Goal: Transaction & Acquisition: Book appointment/travel/reservation

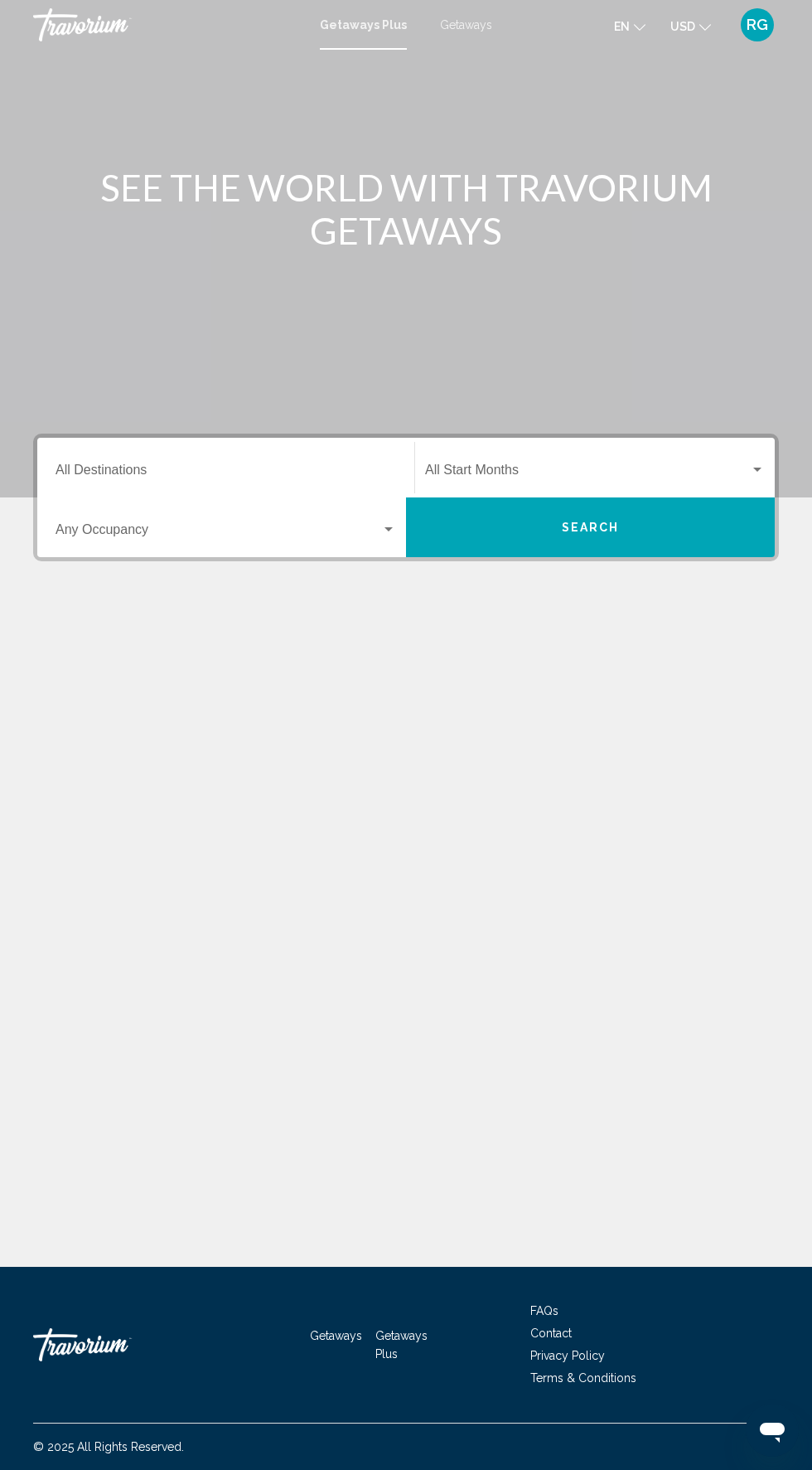
click at [284, 467] on input "Destination All Destinations" at bounding box center [225, 473] width 341 height 15
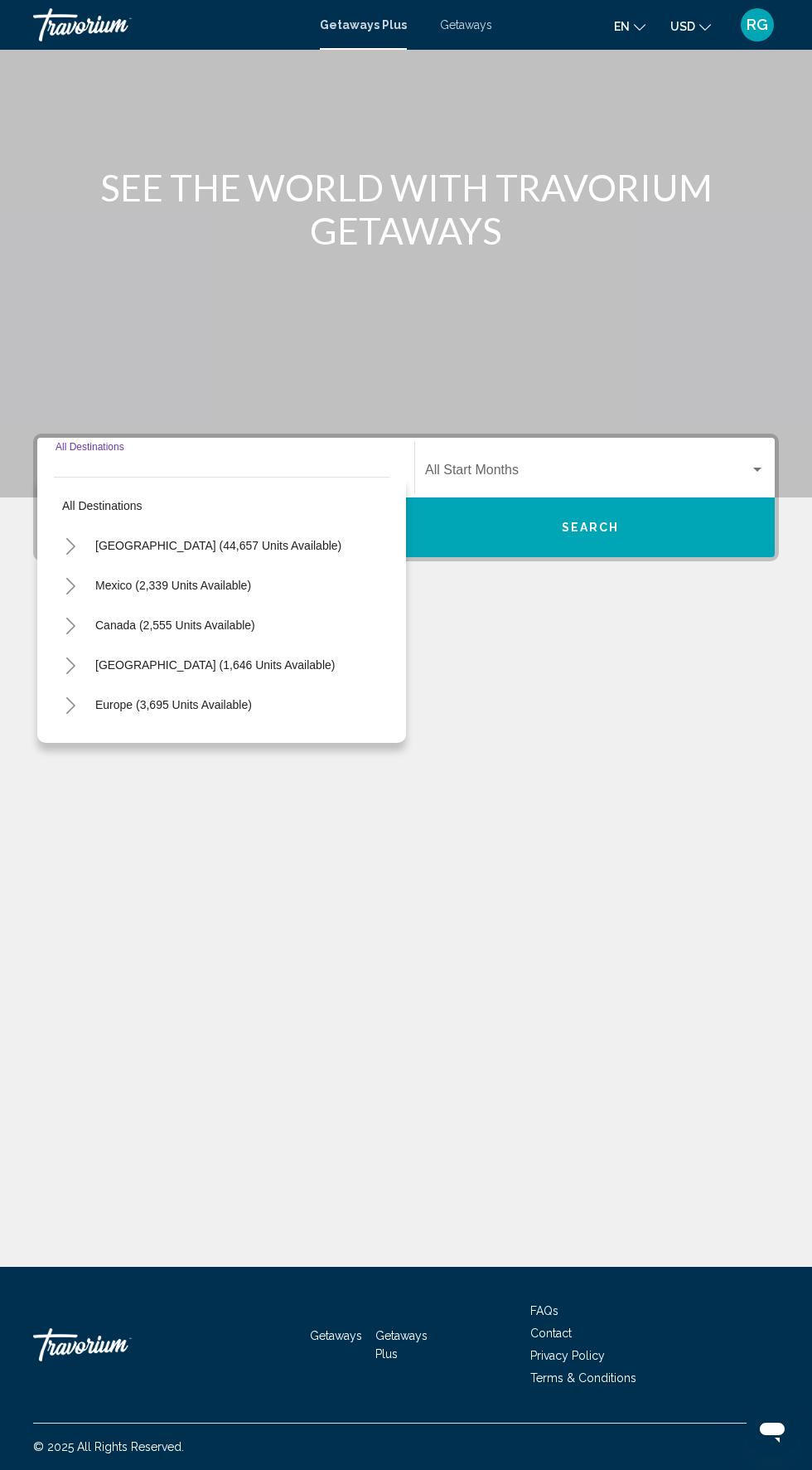
scroll to position [74, 0]
click at [488, 21] on span "Getaways" at bounding box center [466, 25] width 52 height 13
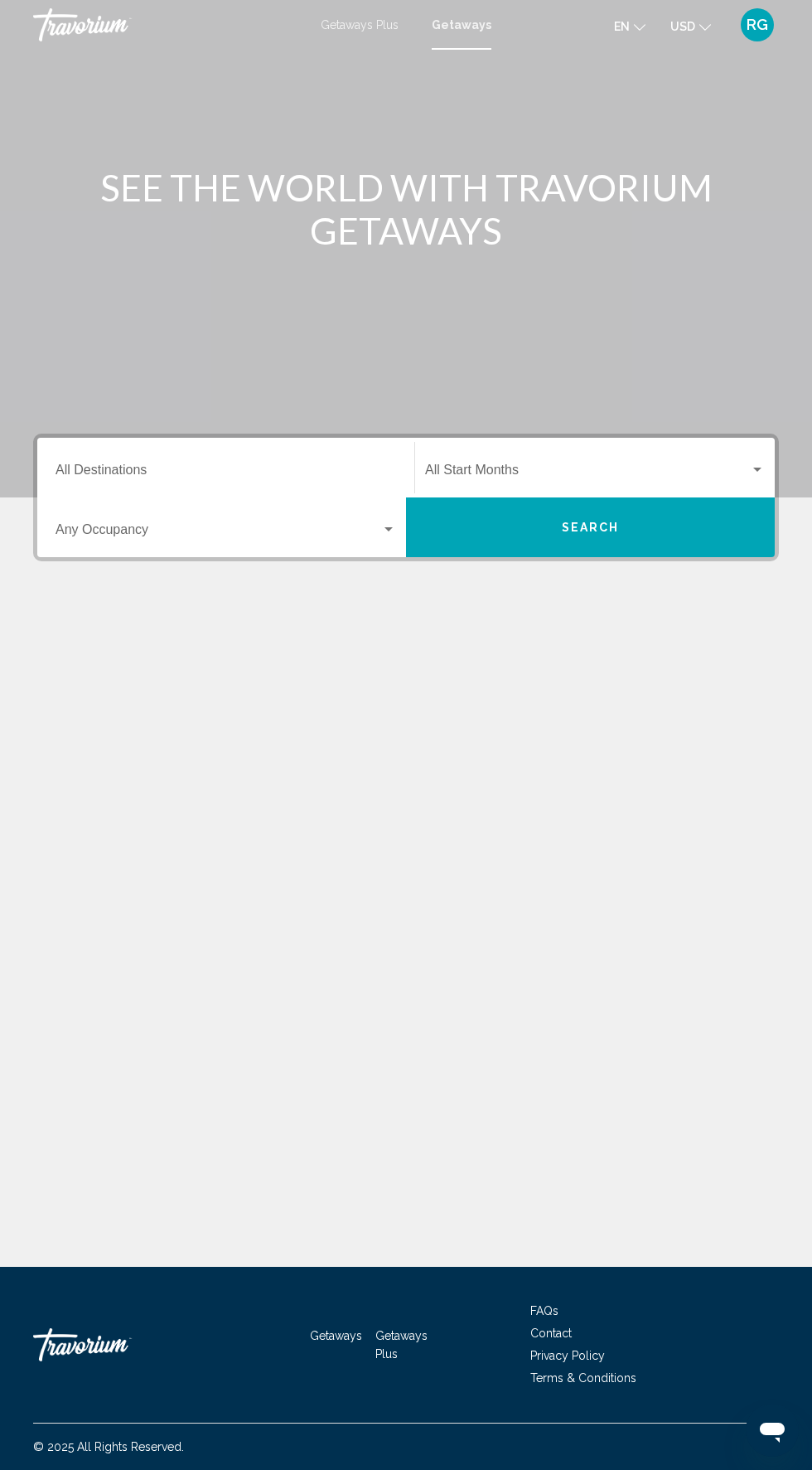
click at [279, 472] on input "Destination All Destinations" at bounding box center [225, 473] width 341 height 15
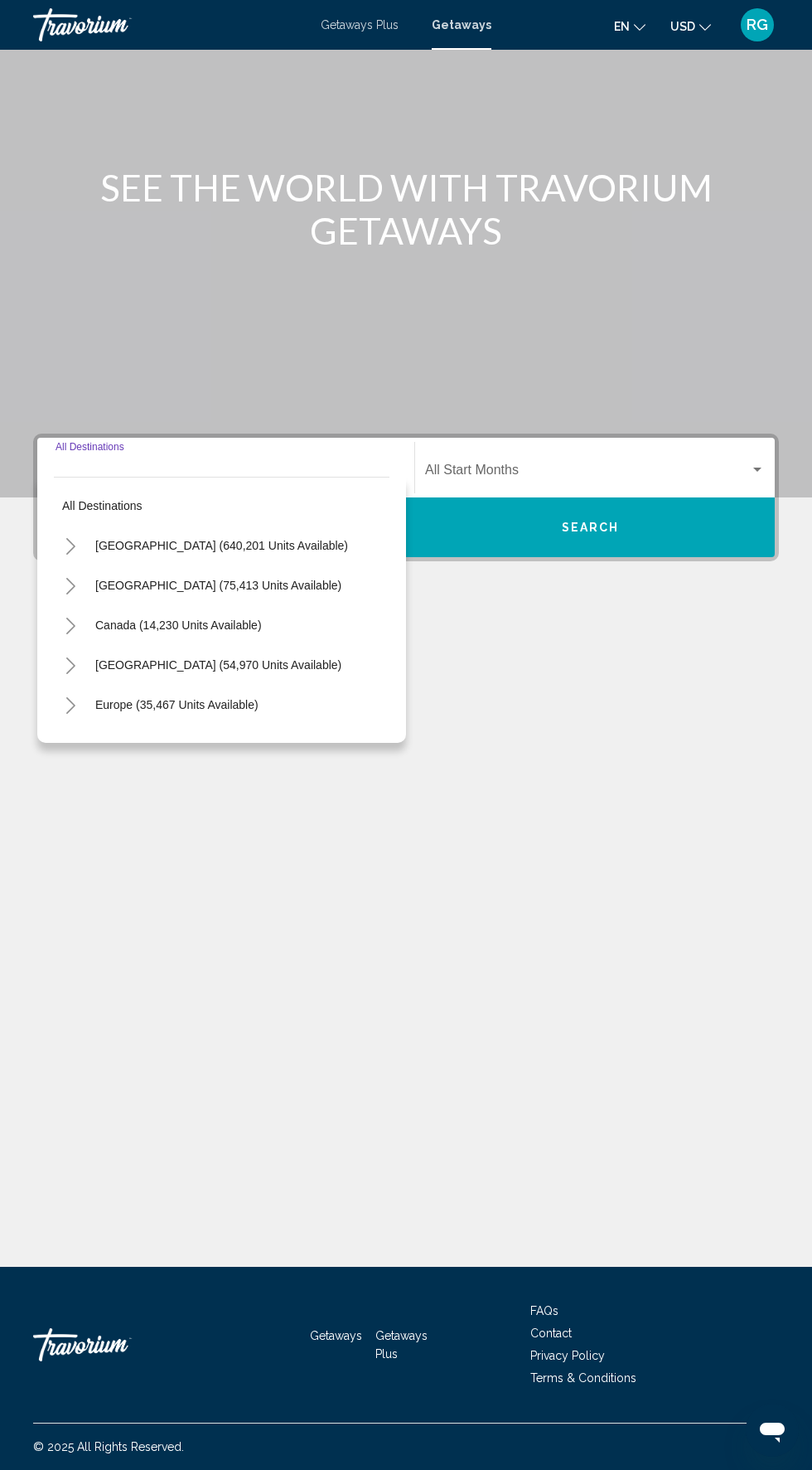
scroll to position [126, 0]
click at [279, 538] on span "[GEOGRAPHIC_DATA] (640,201 units available)" at bounding box center [221, 545] width 253 height 13
type input "**********"
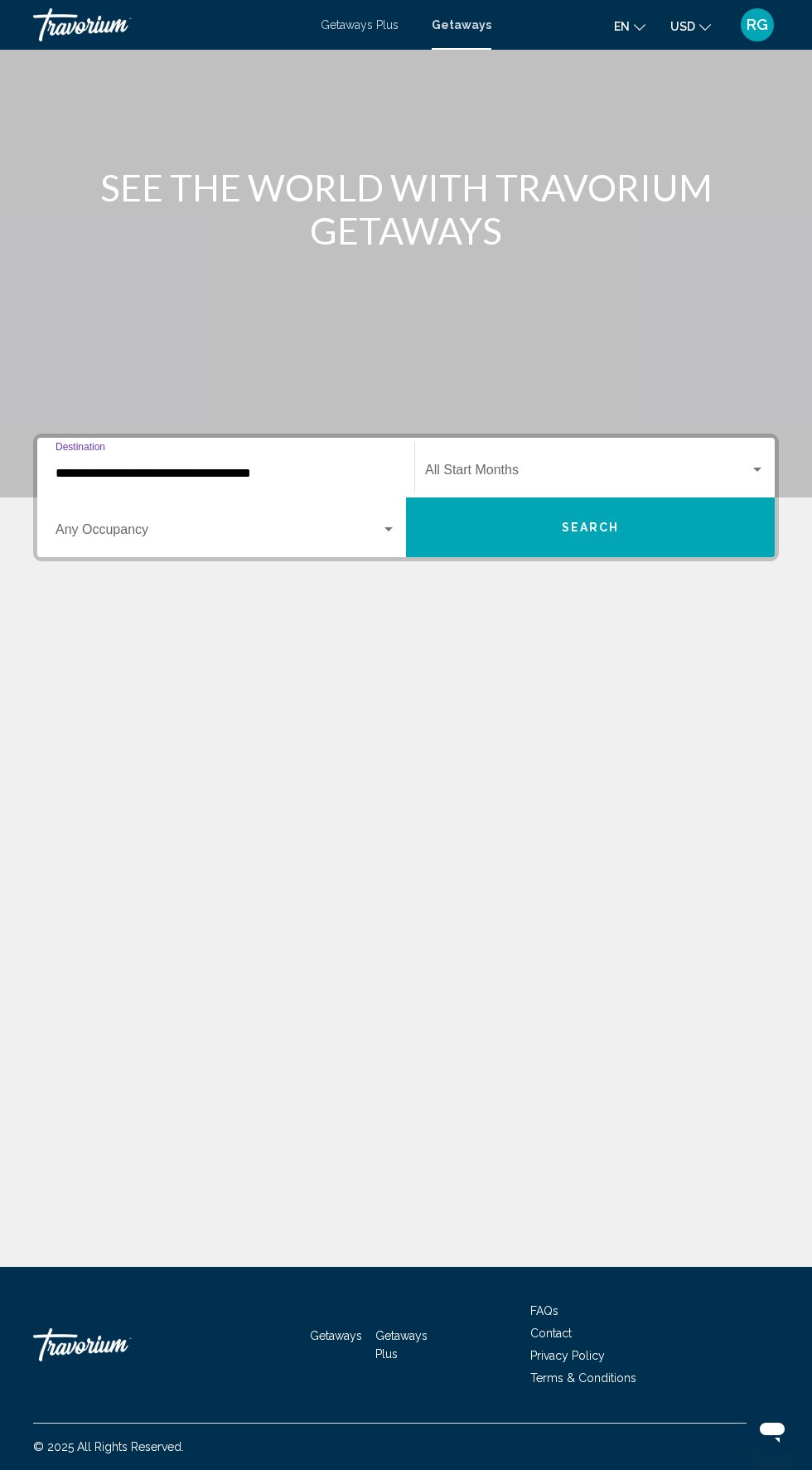
click at [636, 466] on span "Search widget" at bounding box center [588, 473] width 324 height 15
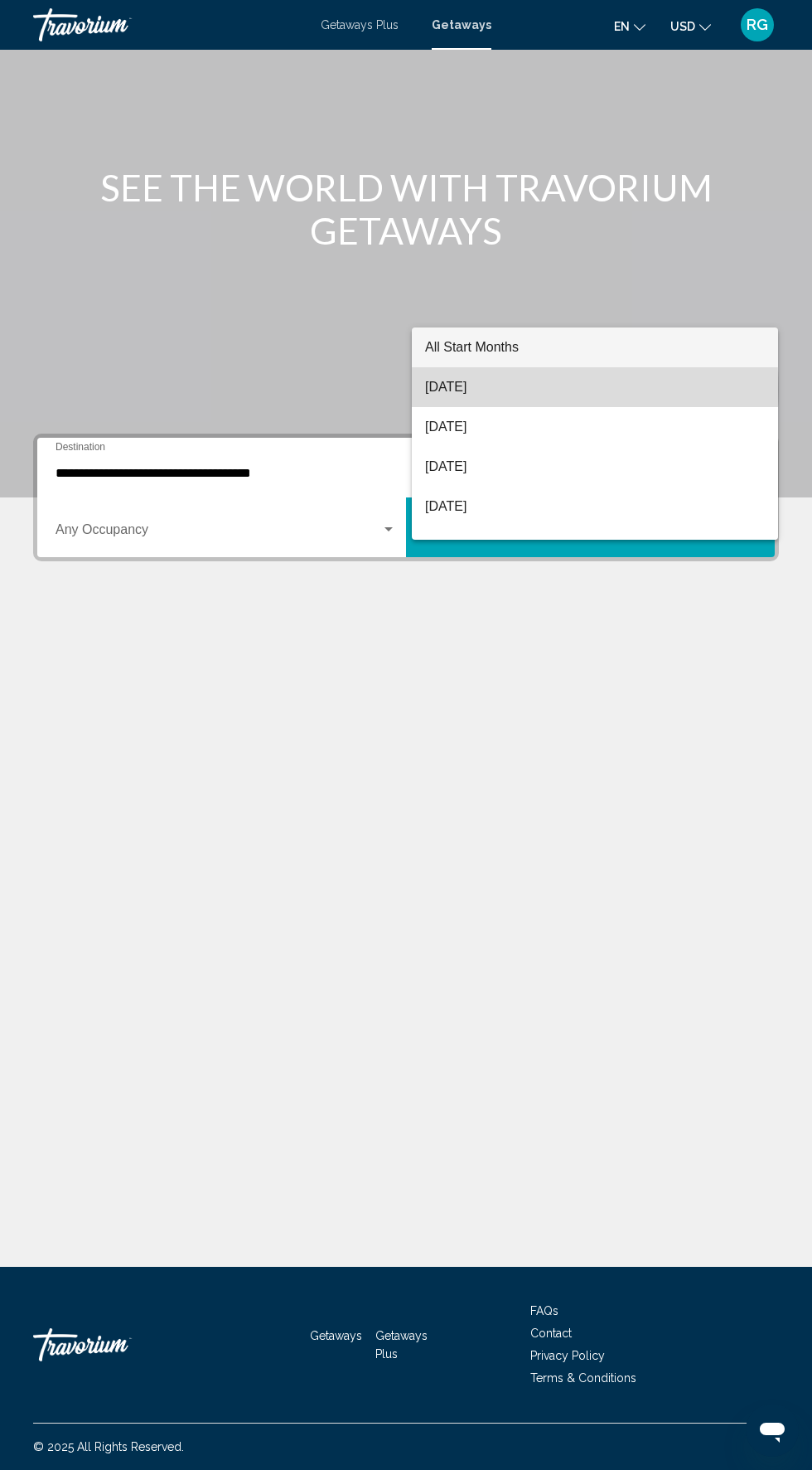
click at [545, 389] on span "[DATE]" at bounding box center [595, 388] width 340 height 40
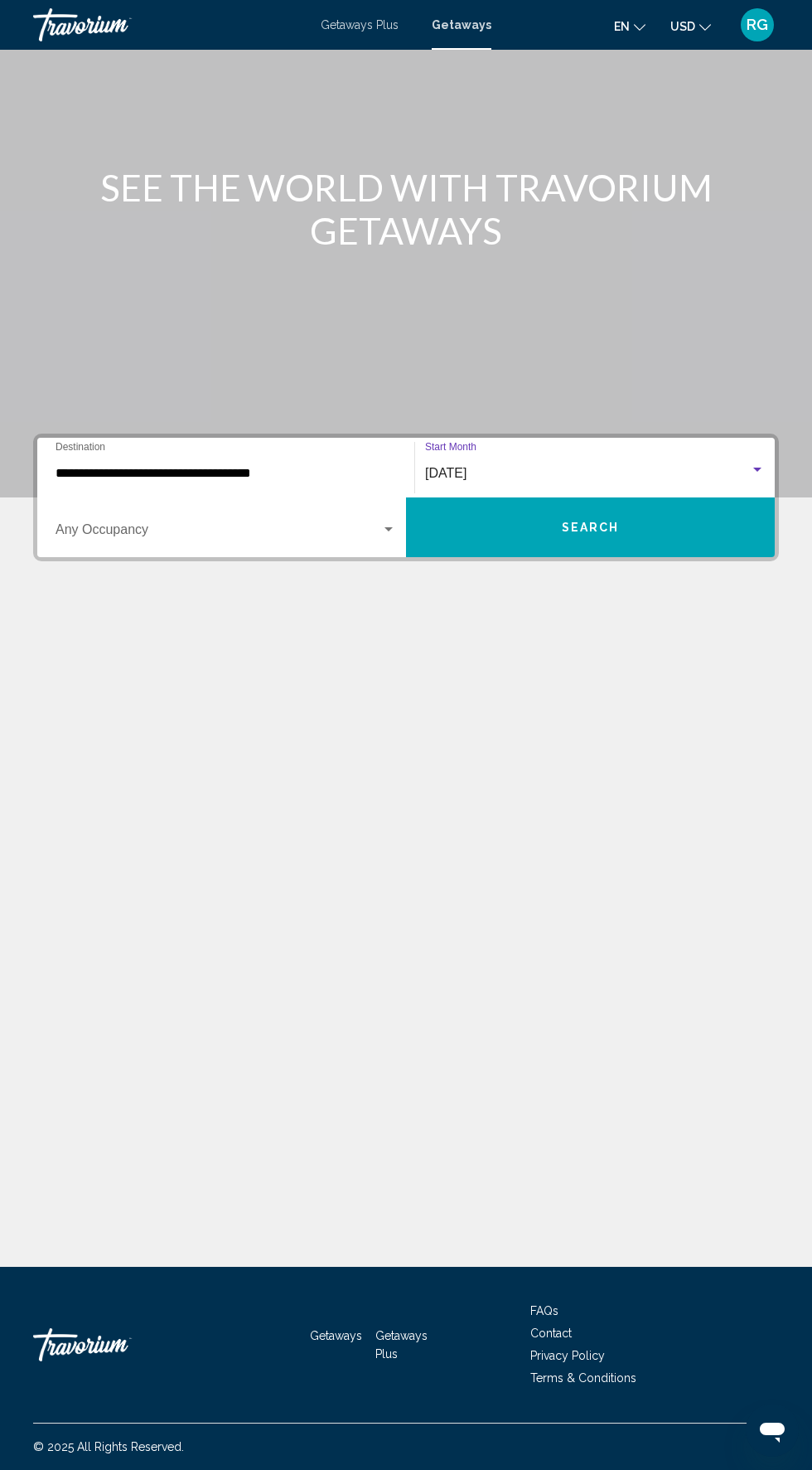
click at [334, 526] on span "Search widget" at bounding box center [218, 534] width 325 height 15
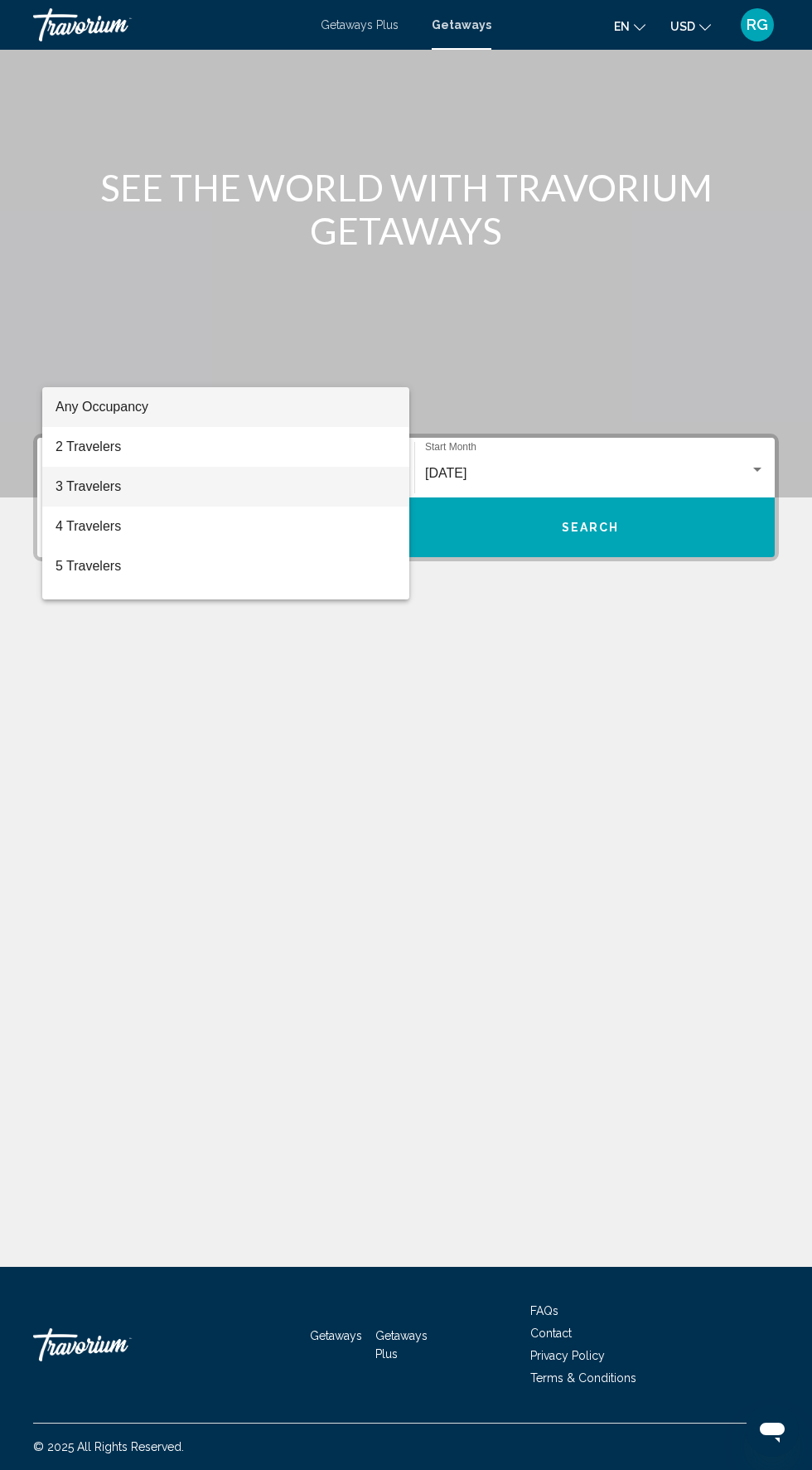
click at [280, 471] on span "3 Travelers" at bounding box center [225, 487] width 341 height 40
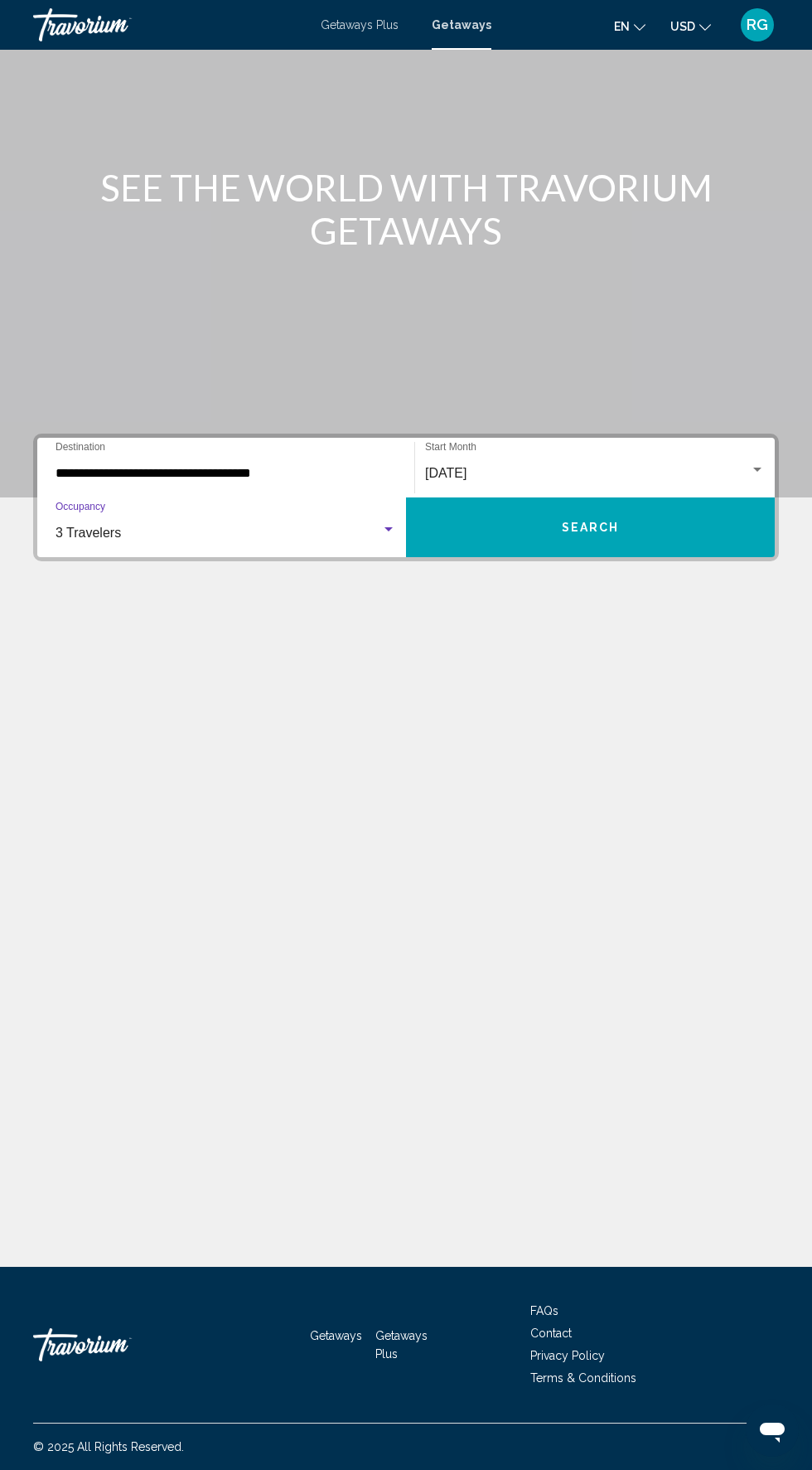
click at [323, 526] on div "3 Travelers" at bounding box center [218, 534] width 325 height 15
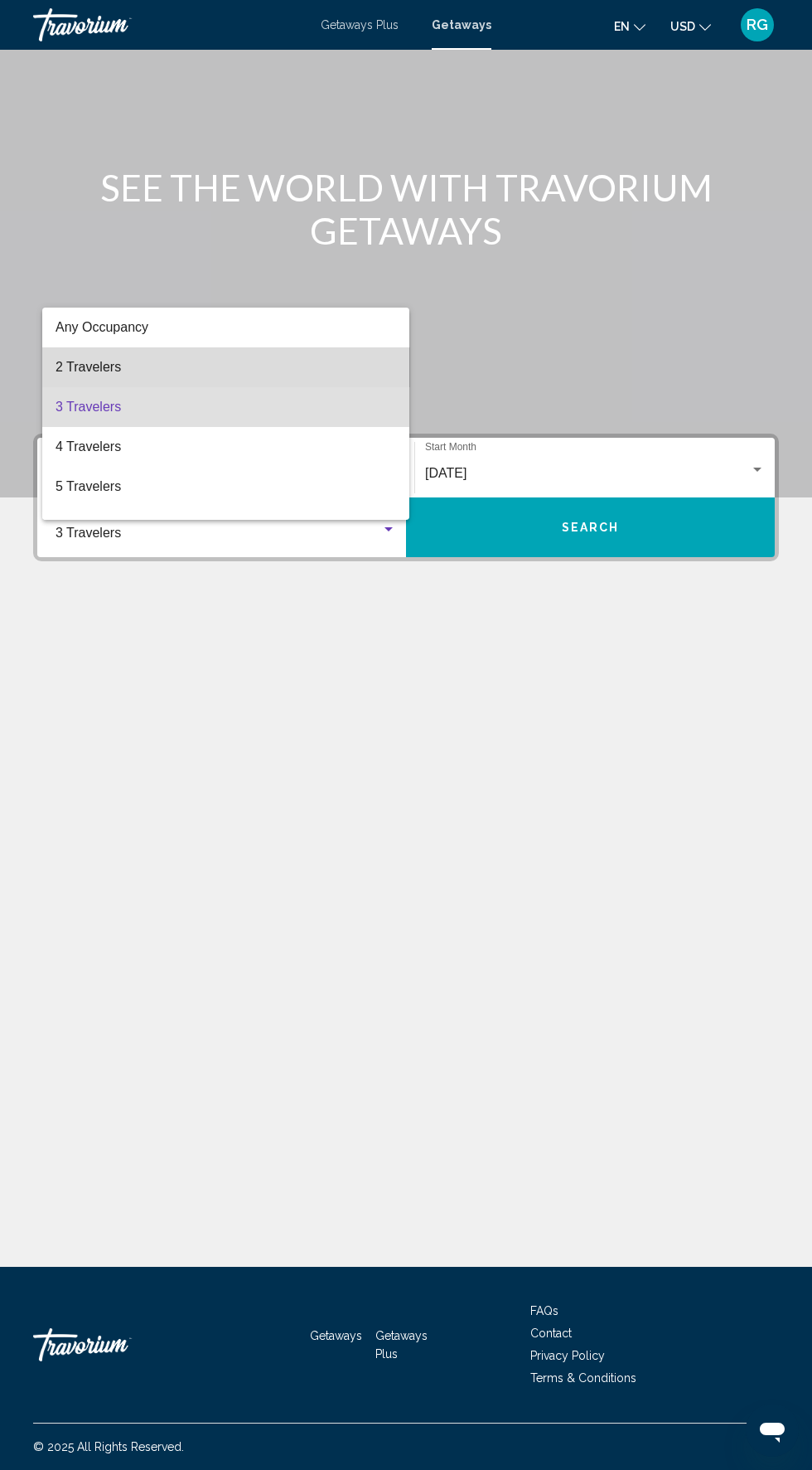
click at [277, 372] on span "2 Travelers" at bounding box center [225, 368] width 341 height 40
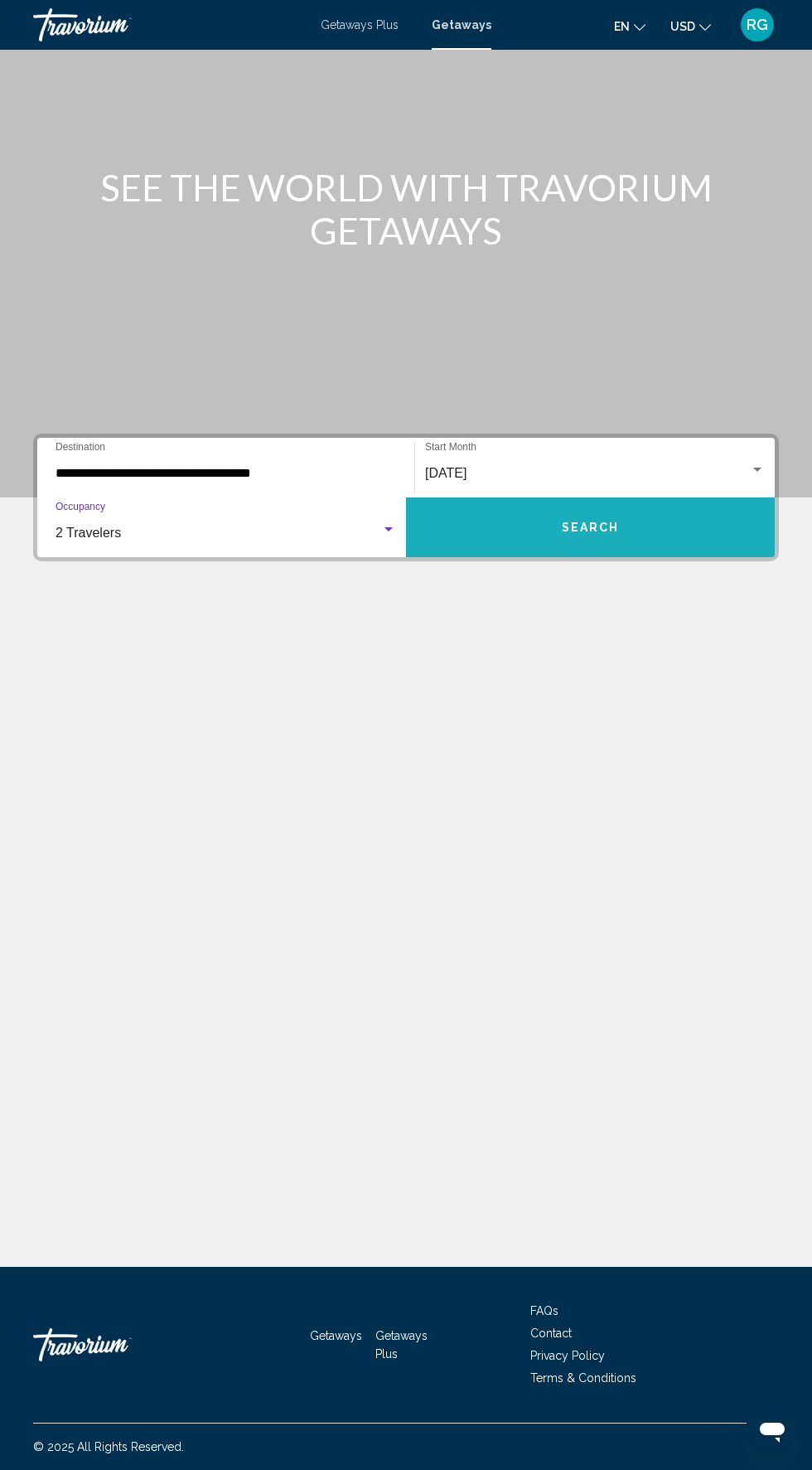
click at [605, 497] on button "Search" at bounding box center [591, 527] width 368 height 60
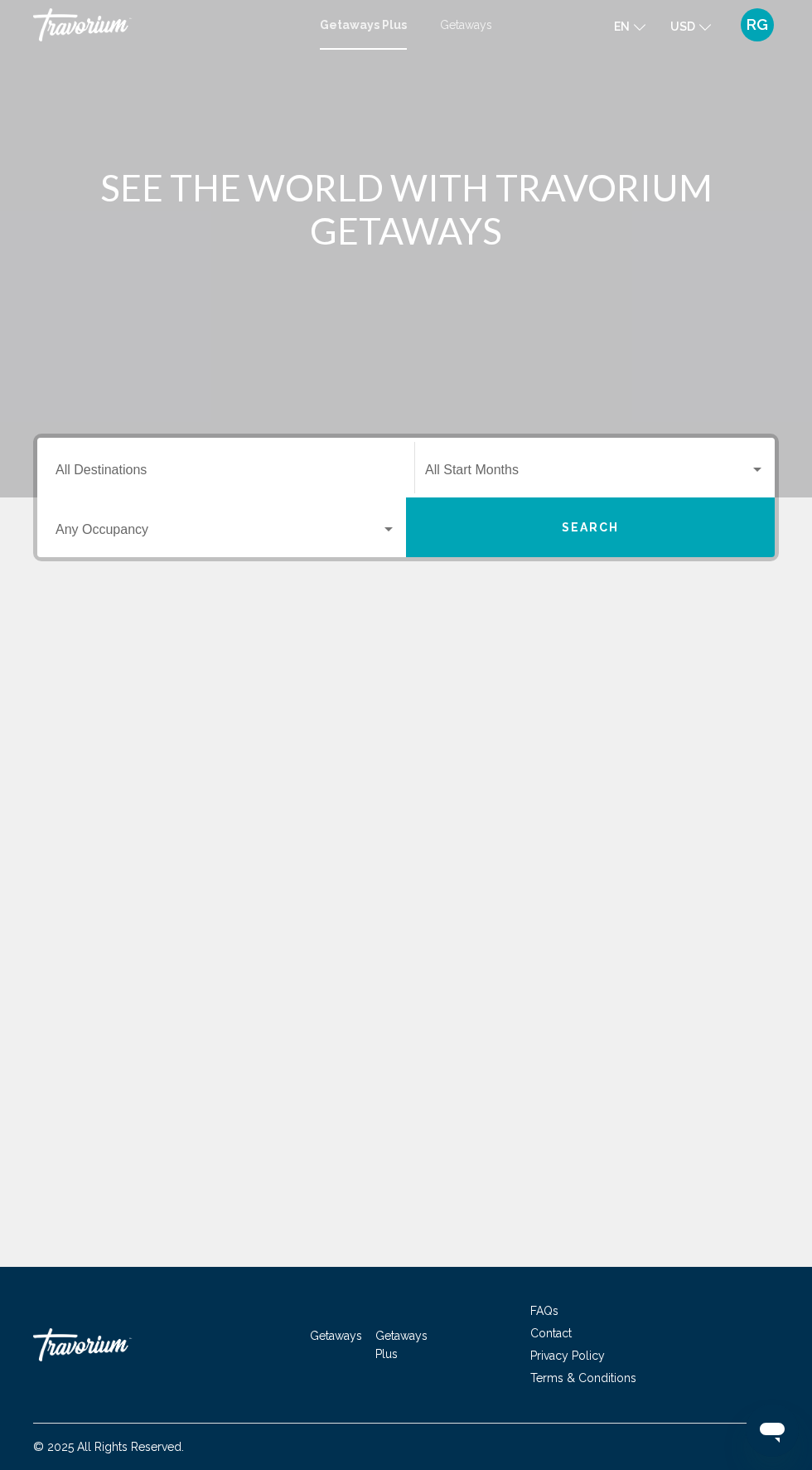
click at [467, 29] on span "Getaways" at bounding box center [466, 25] width 52 height 13
click at [256, 472] on input "Destination All Destinations" at bounding box center [225, 473] width 341 height 15
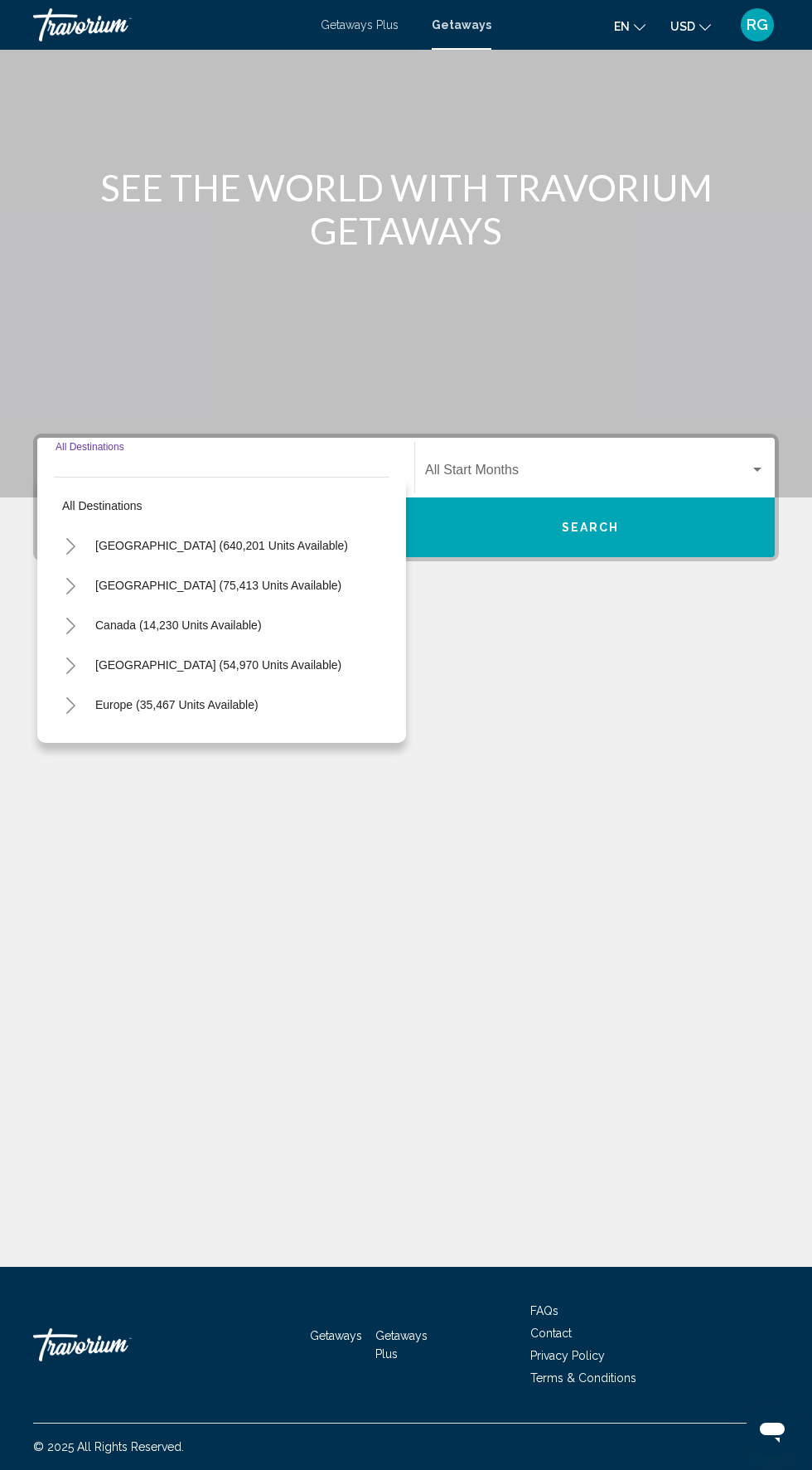
scroll to position [126, 0]
click at [274, 538] on span "[GEOGRAPHIC_DATA] (640,201 units available)" at bounding box center [221, 545] width 253 height 13
type input "**********"
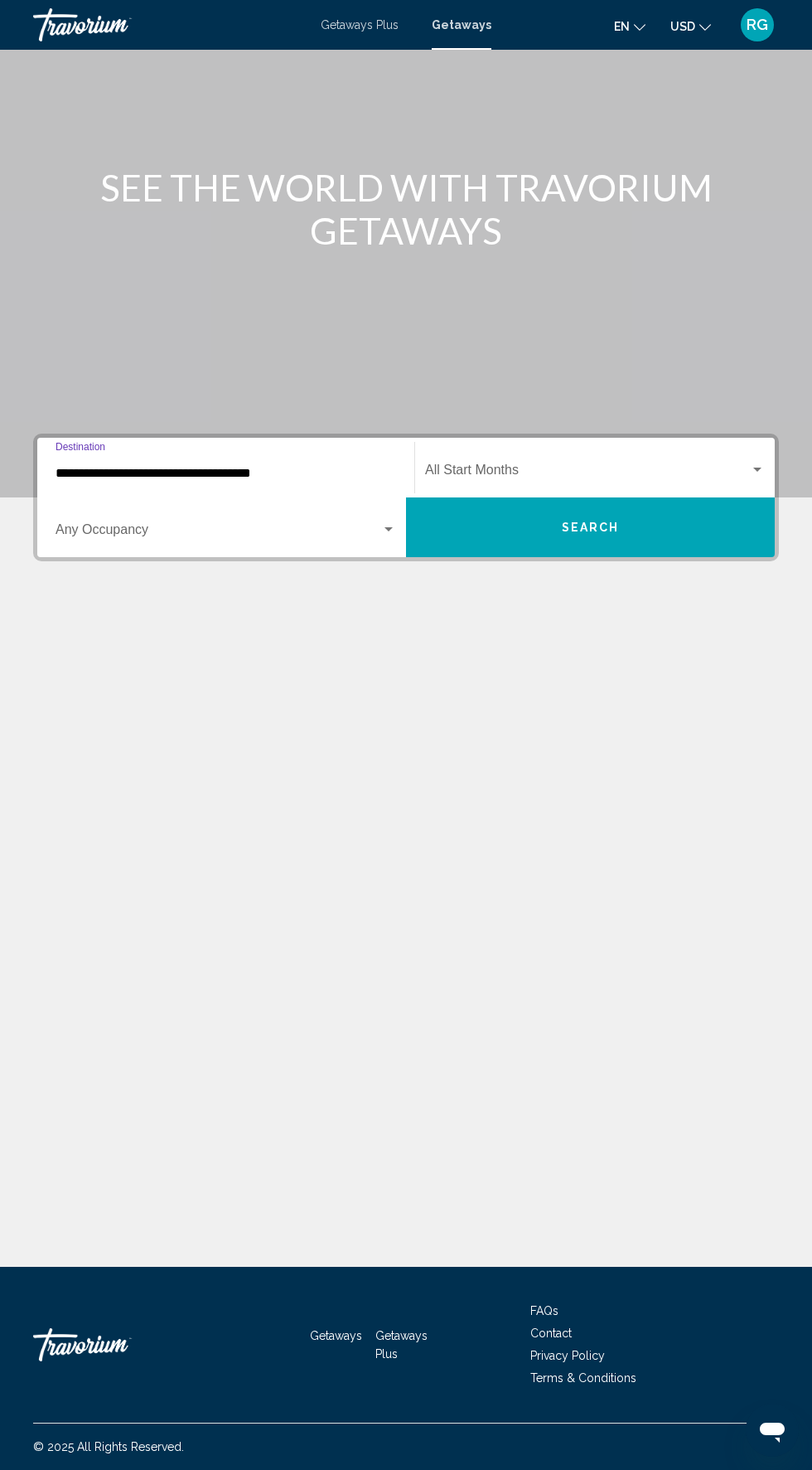
click at [608, 466] on span "Search widget" at bounding box center [588, 473] width 324 height 15
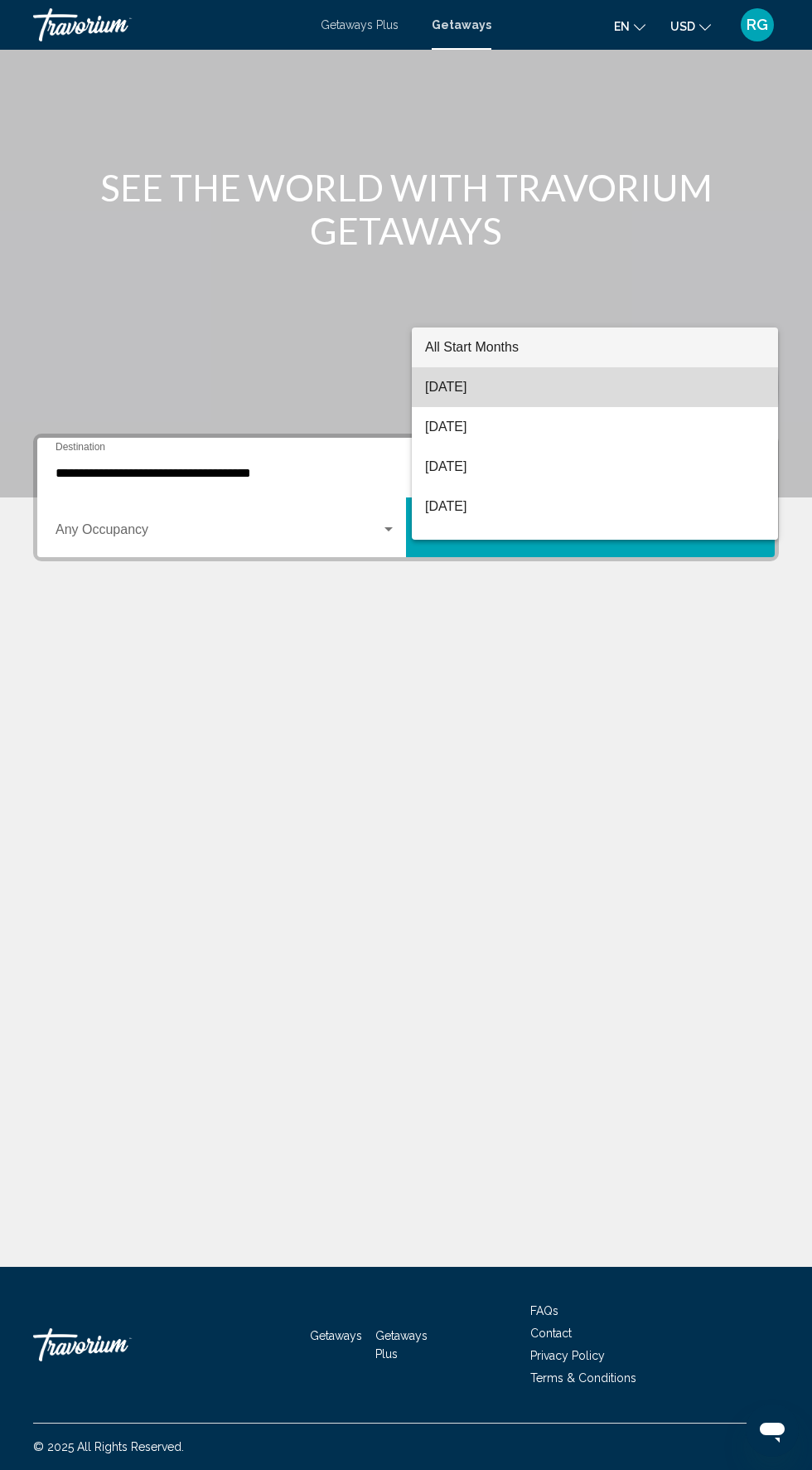
click at [546, 388] on span "[DATE]" at bounding box center [595, 388] width 340 height 40
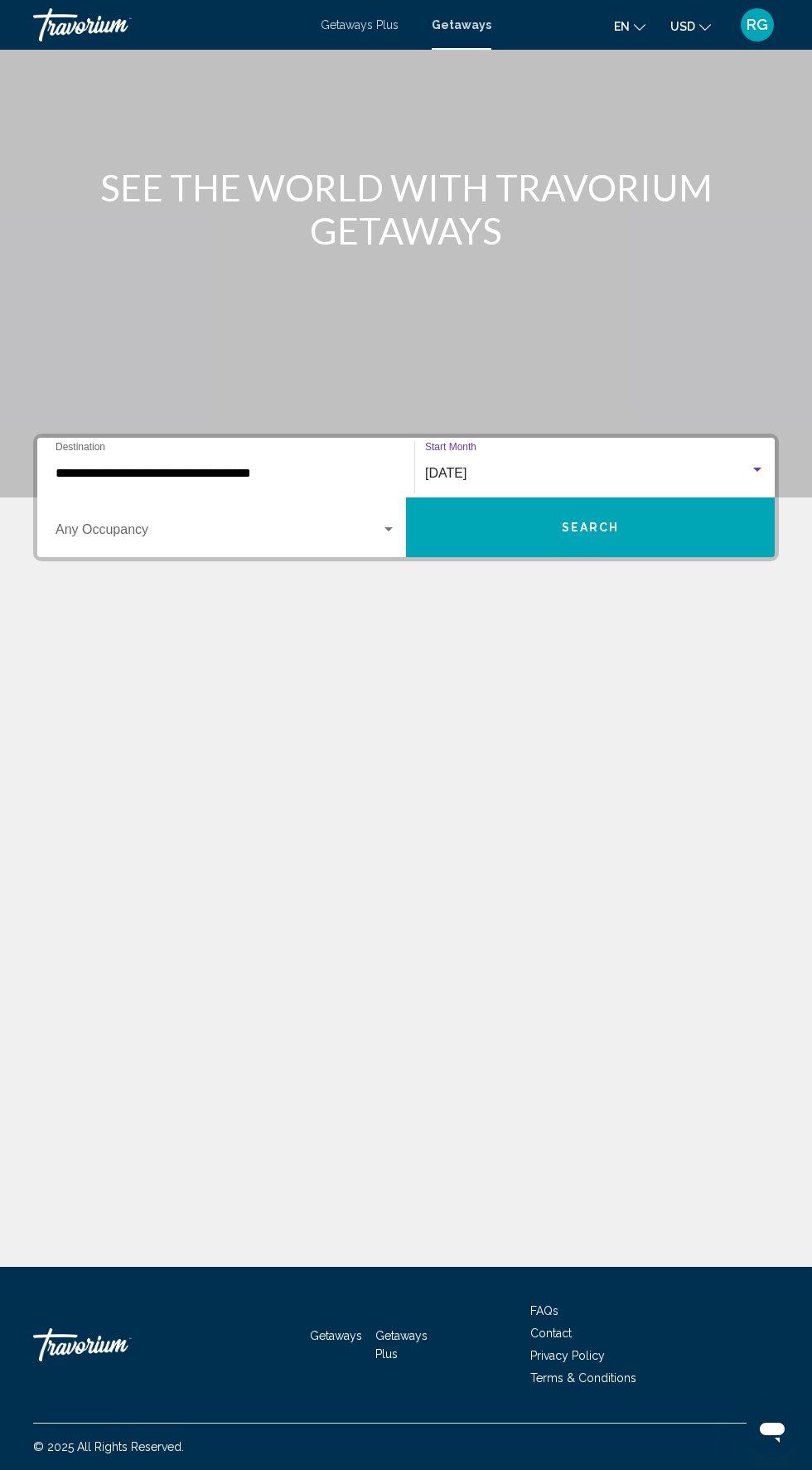
click at [285, 526] on span "Search widget" at bounding box center [218, 534] width 325 height 15
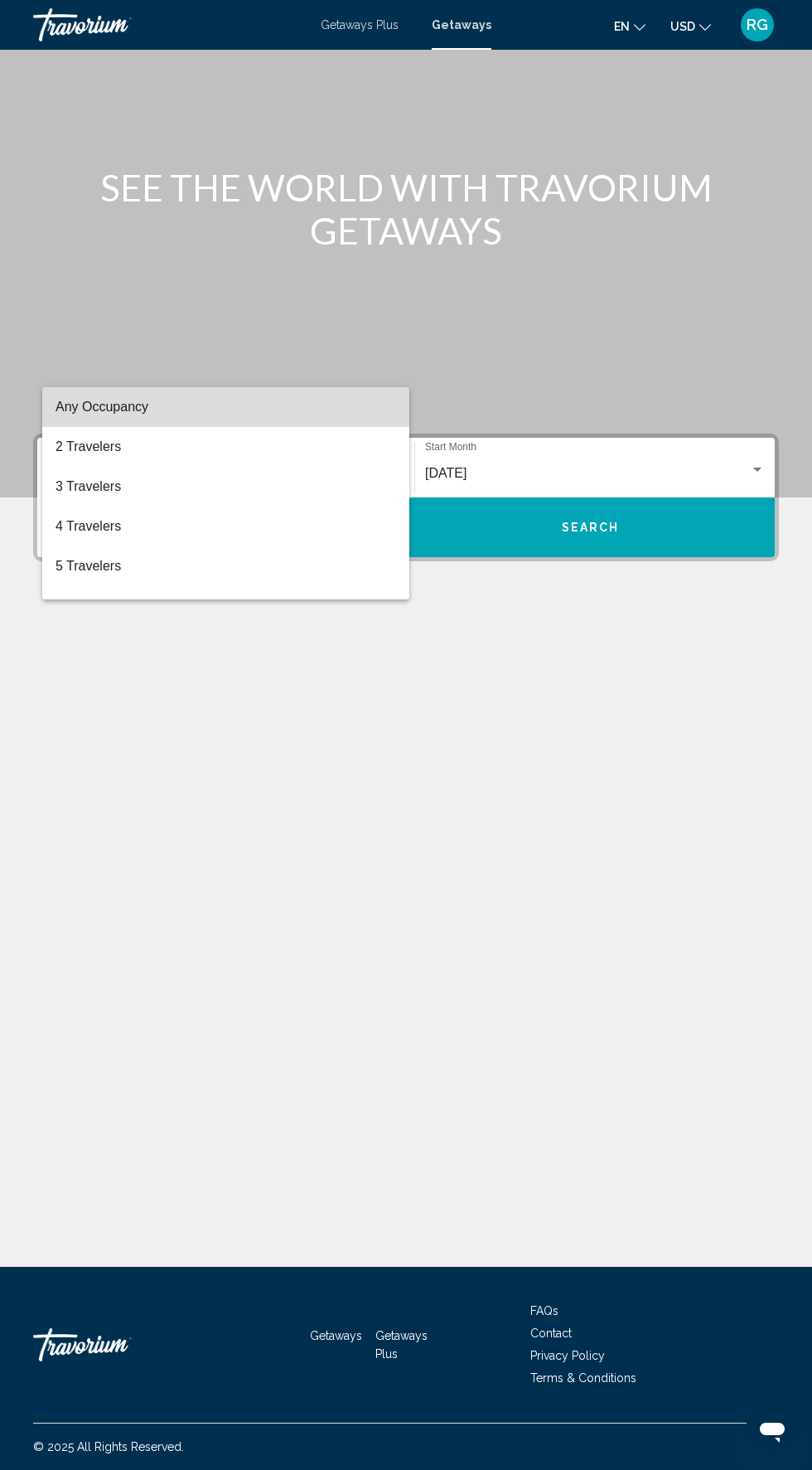
click at [294, 408] on span "Any Occupancy" at bounding box center [225, 408] width 341 height 40
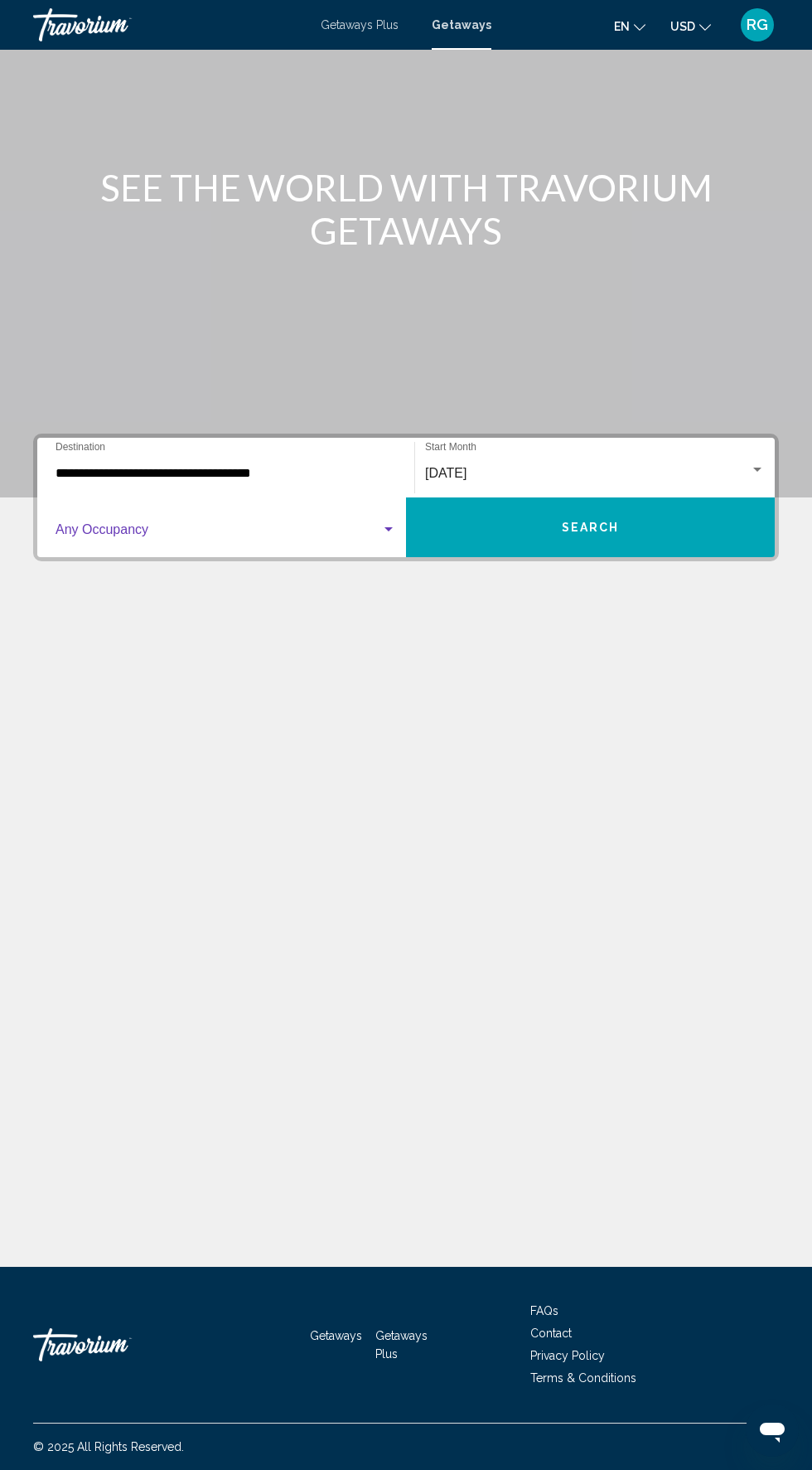
click at [293, 526] on span "Search widget" at bounding box center [218, 534] width 325 height 15
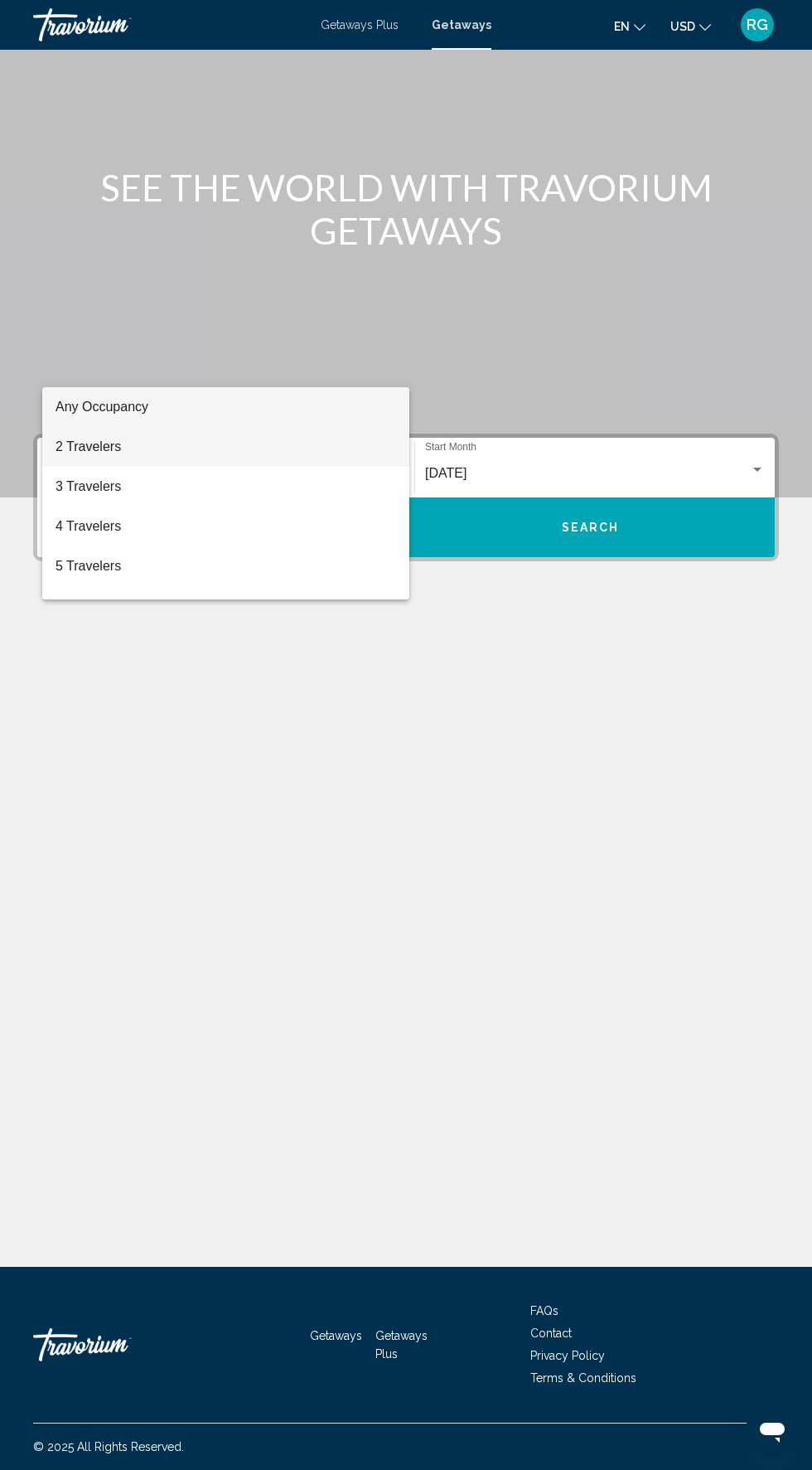
click at [255, 460] on span "2 Travelers" at bounding box center [225, 447] width 341 height 40
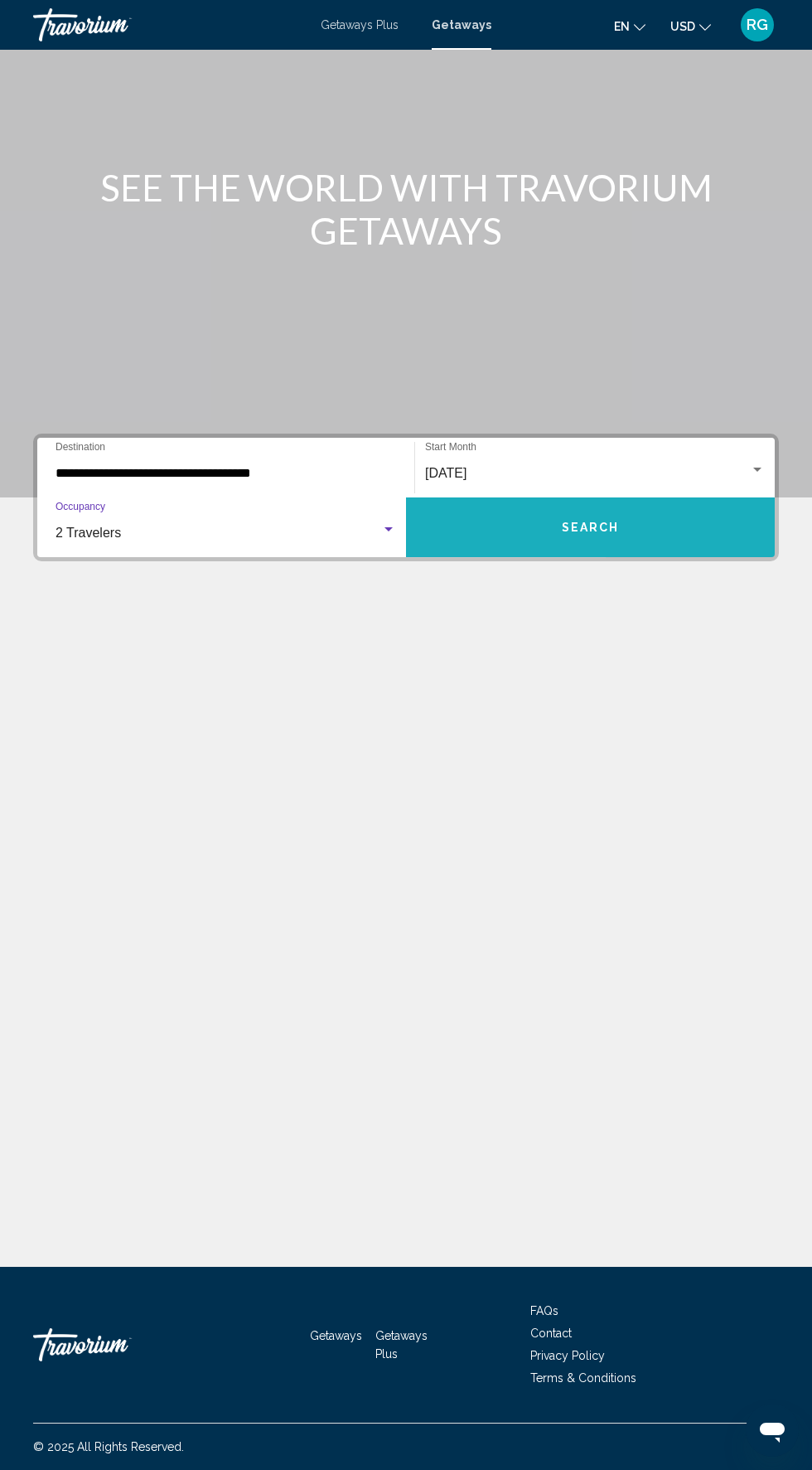
click at [614, 497] on button "Search" at bounding box center [591, 527] width 368 height 60
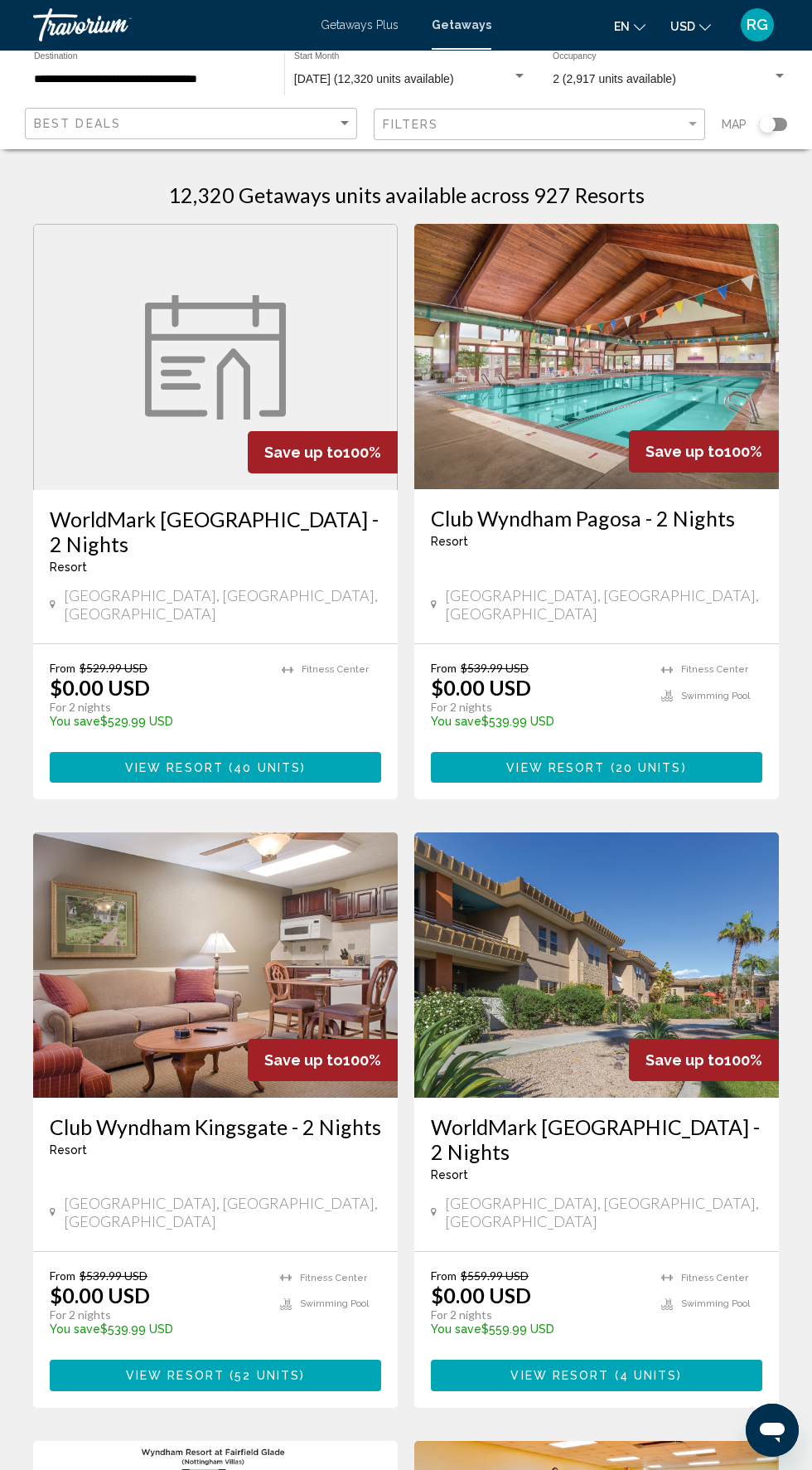
click at [174, 84] on input "**********" at bounding box center [151, 79] width 234 height 13
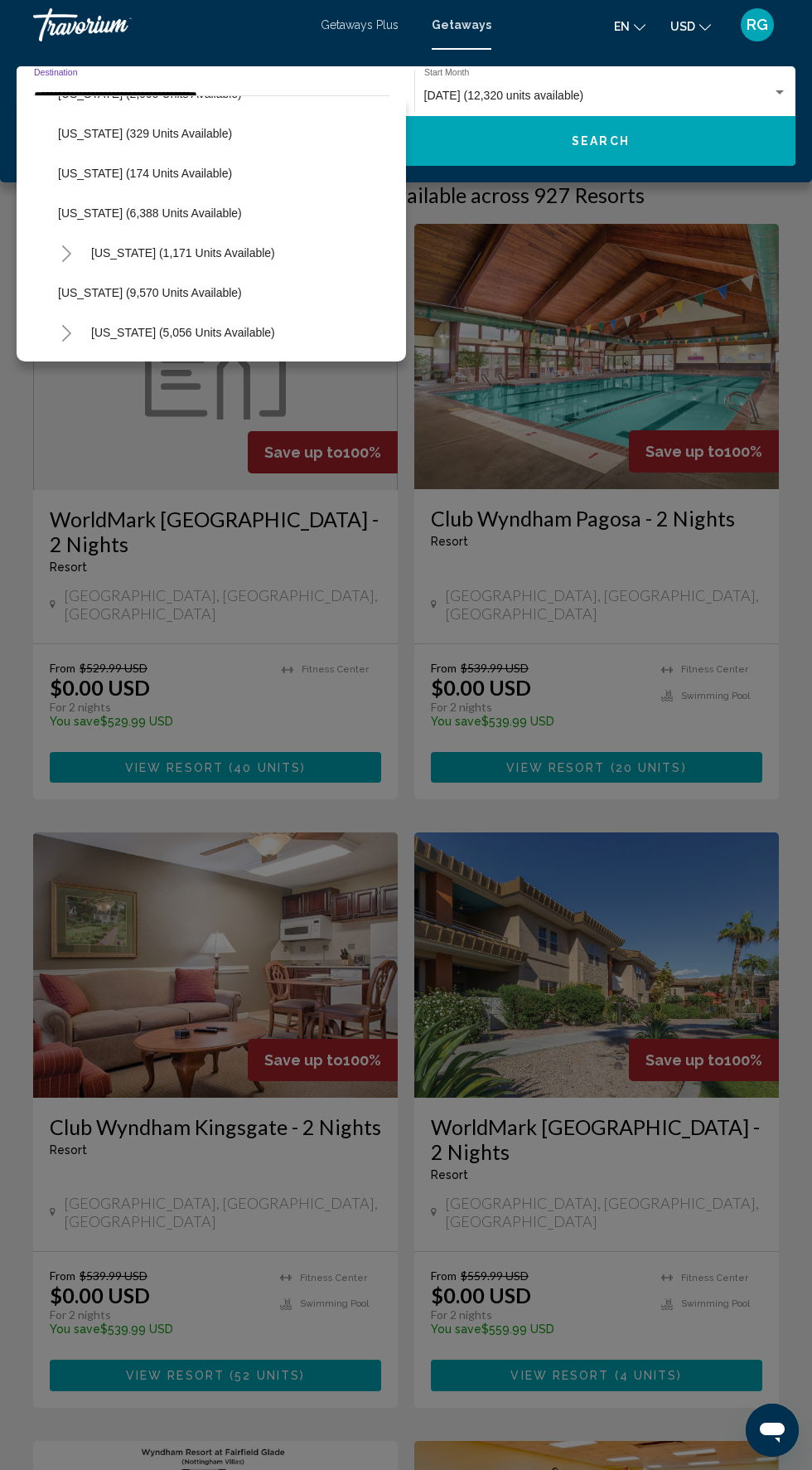
scroll to position [548, 0]
click at [226, 234] on button "[US_STATE] (1,171 units available)" at bounding box center [183, 253] width 200 height 38
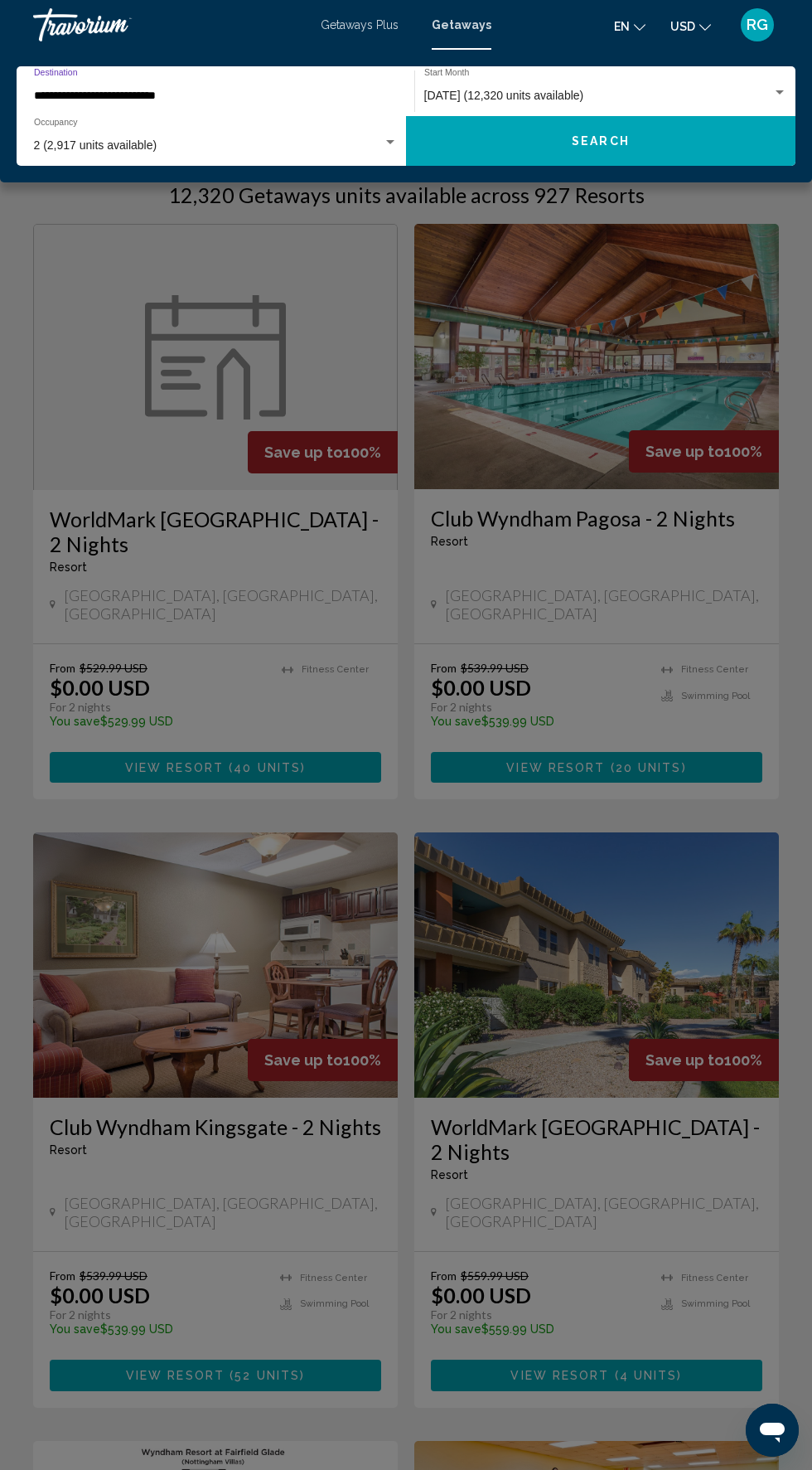
click at [277, 95] on input "**********" at bounding box center [208, 96] width 347 height 13
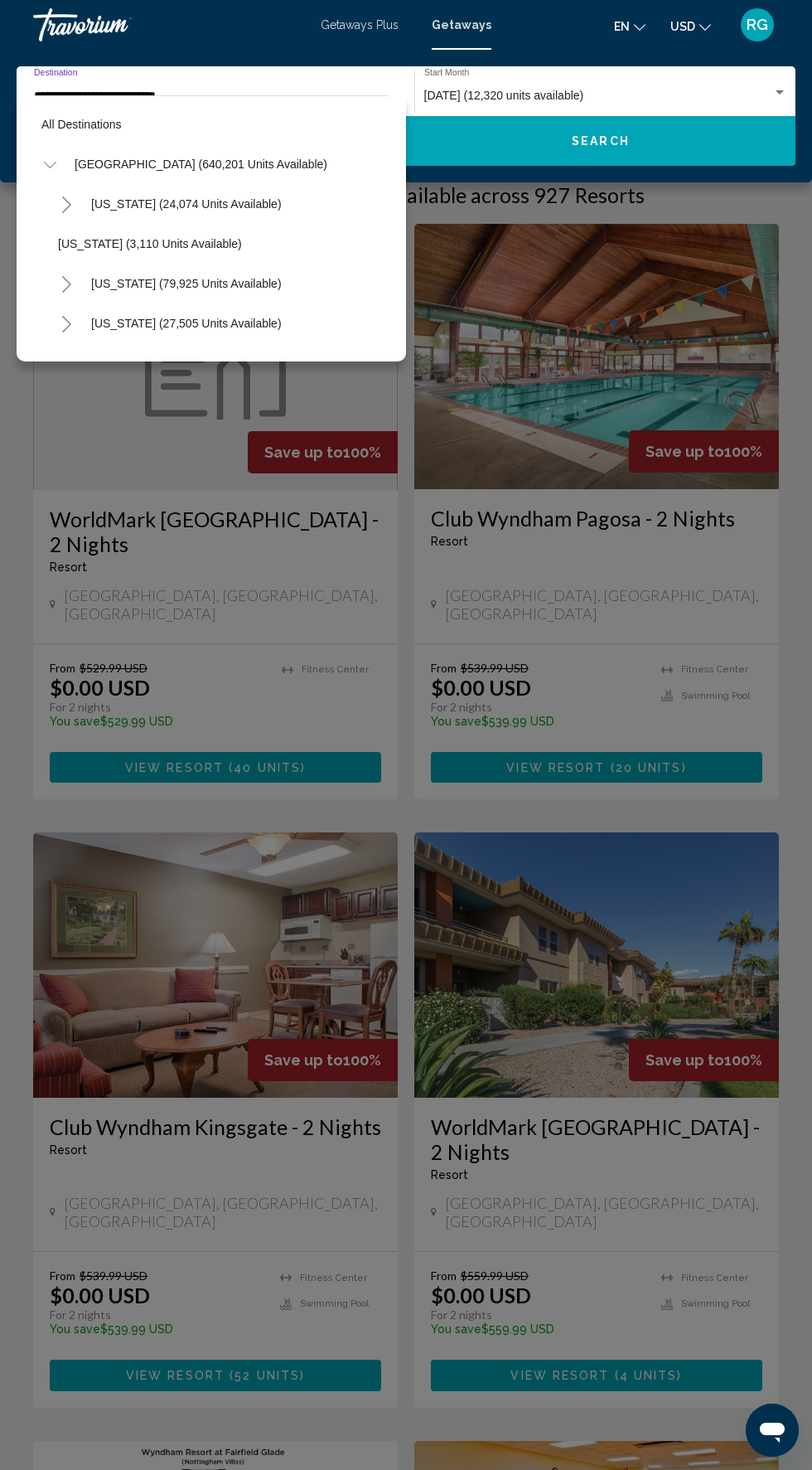
scroll to position [577, 0]
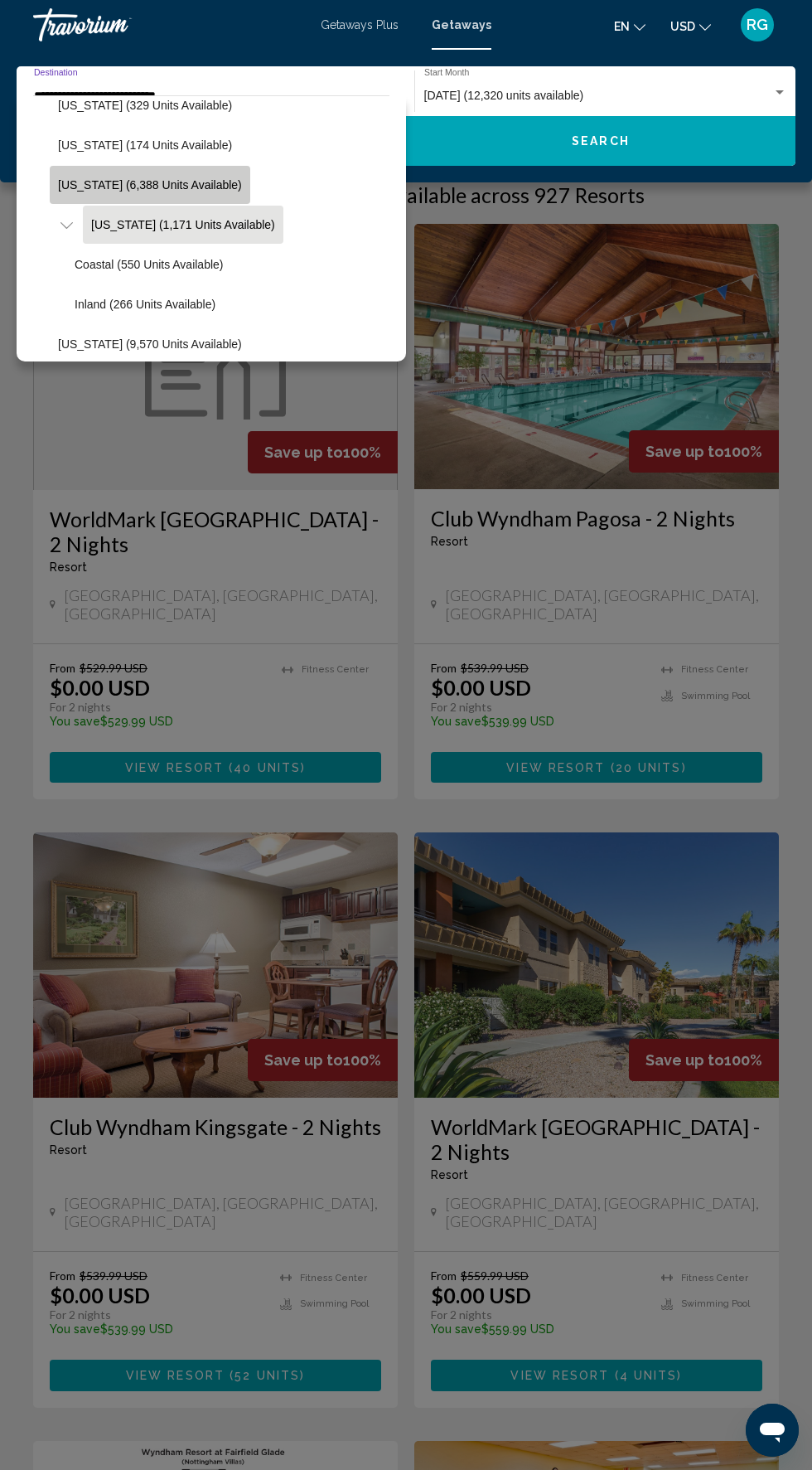
click at [198, 184] on span "[US_STATE] (6,388 units available)" at bounding box center [150, 185] width 184 height 13
type input "**********"
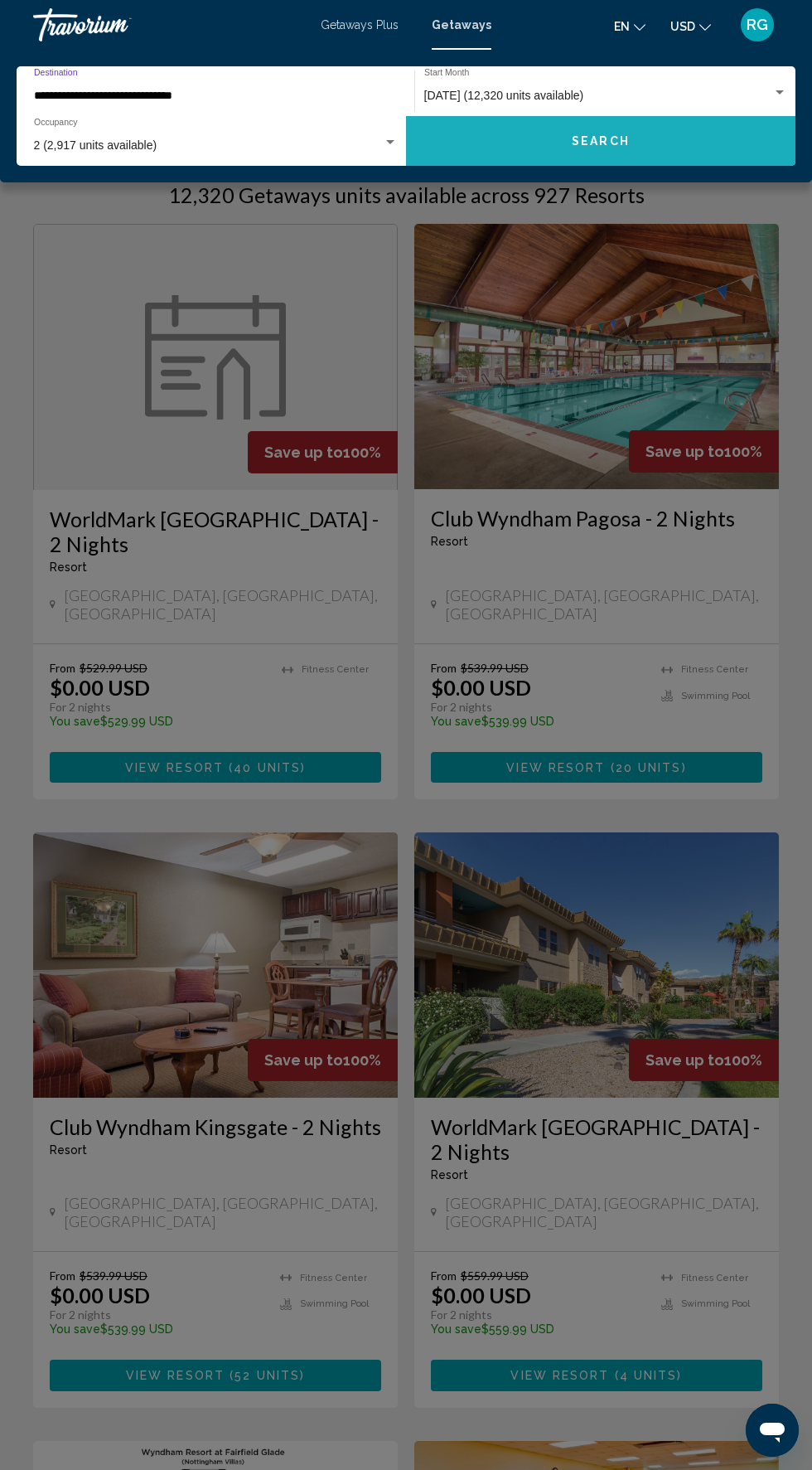
click at [603, 141] on span "Search" at bounding box center [600, 142] width 58 height 13
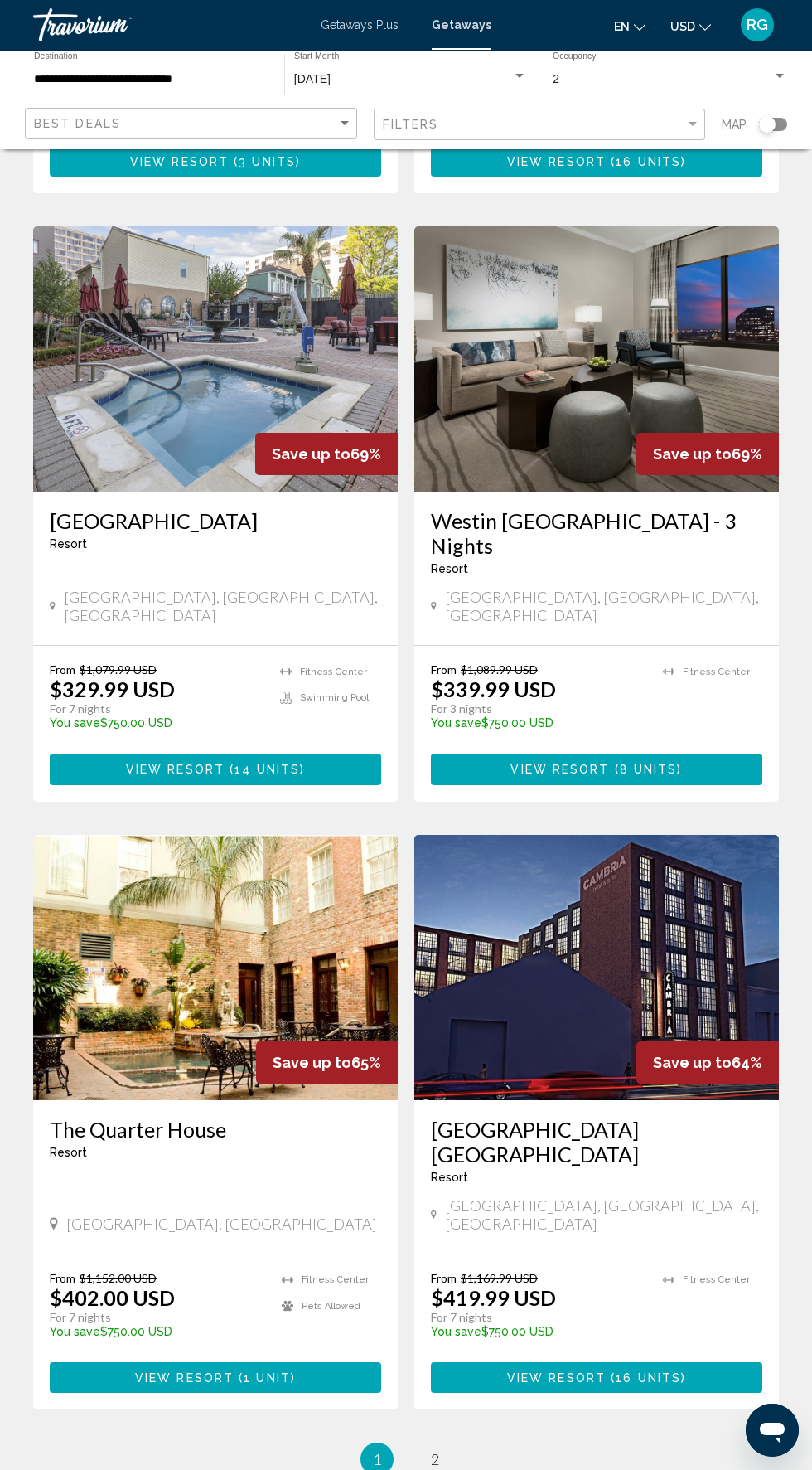
scroll to position [2508, 0]
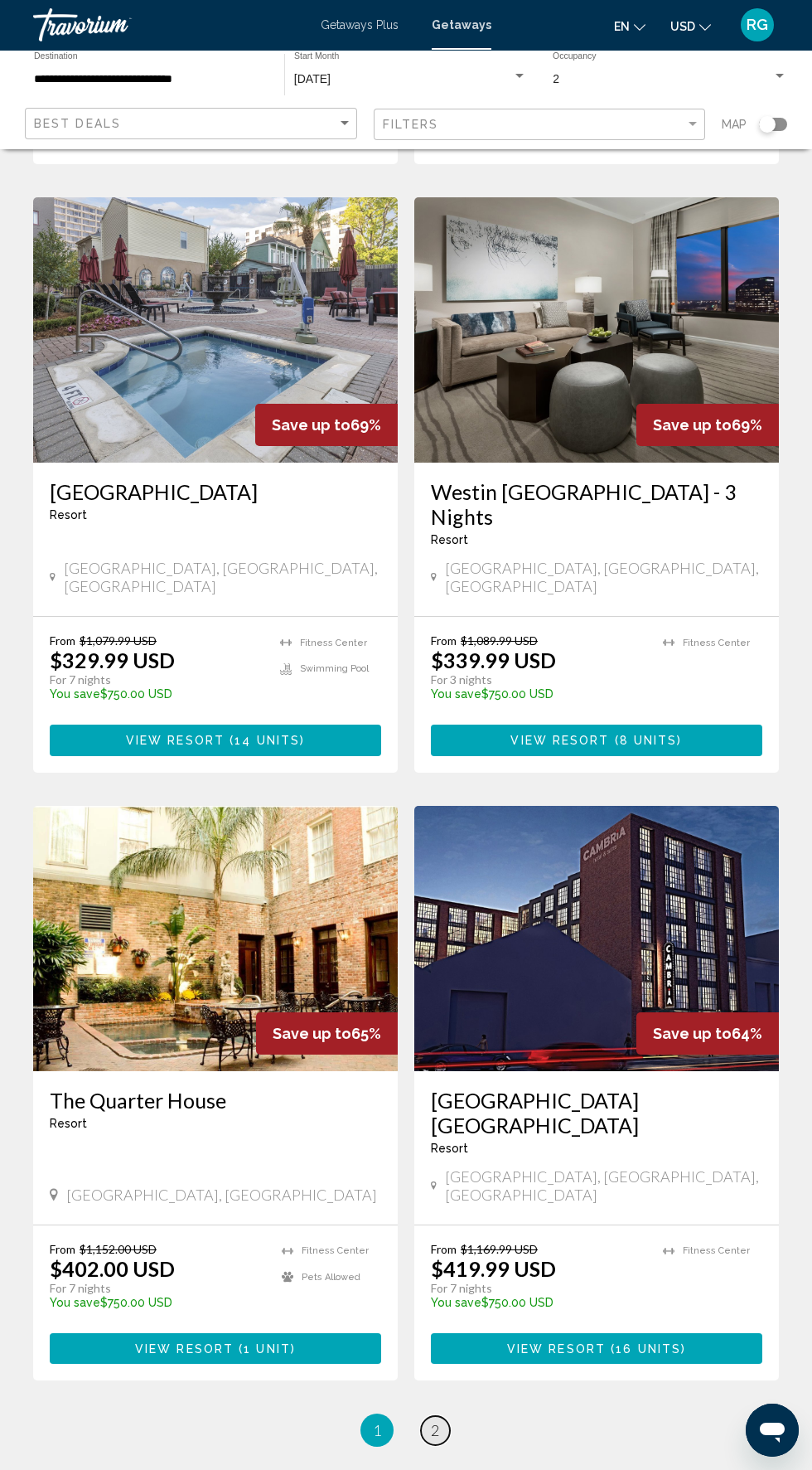
click at [435, 1421] on span "2" at bounding box center [435, 1430] width 9 height 18
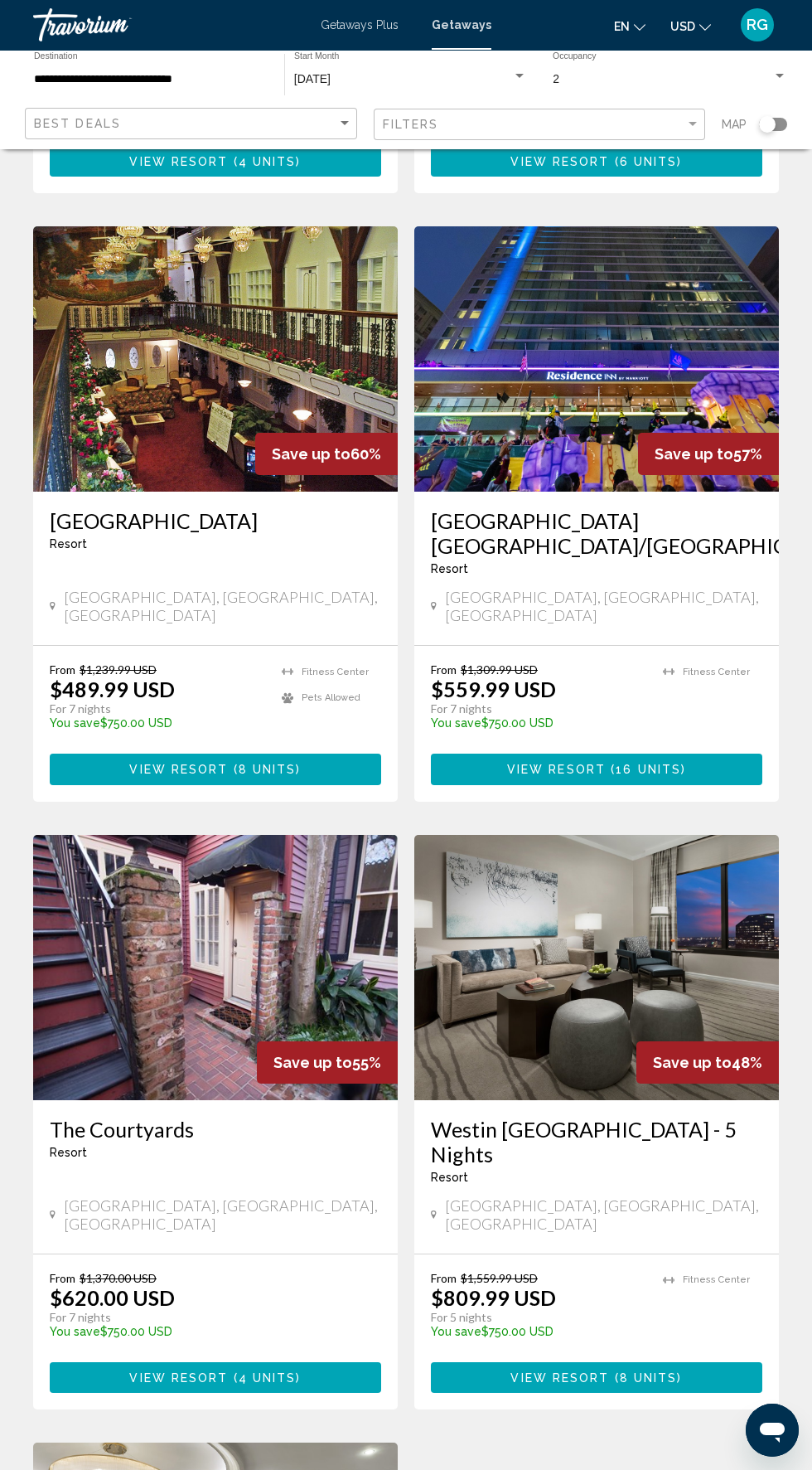
scroll to position [1180, 0]
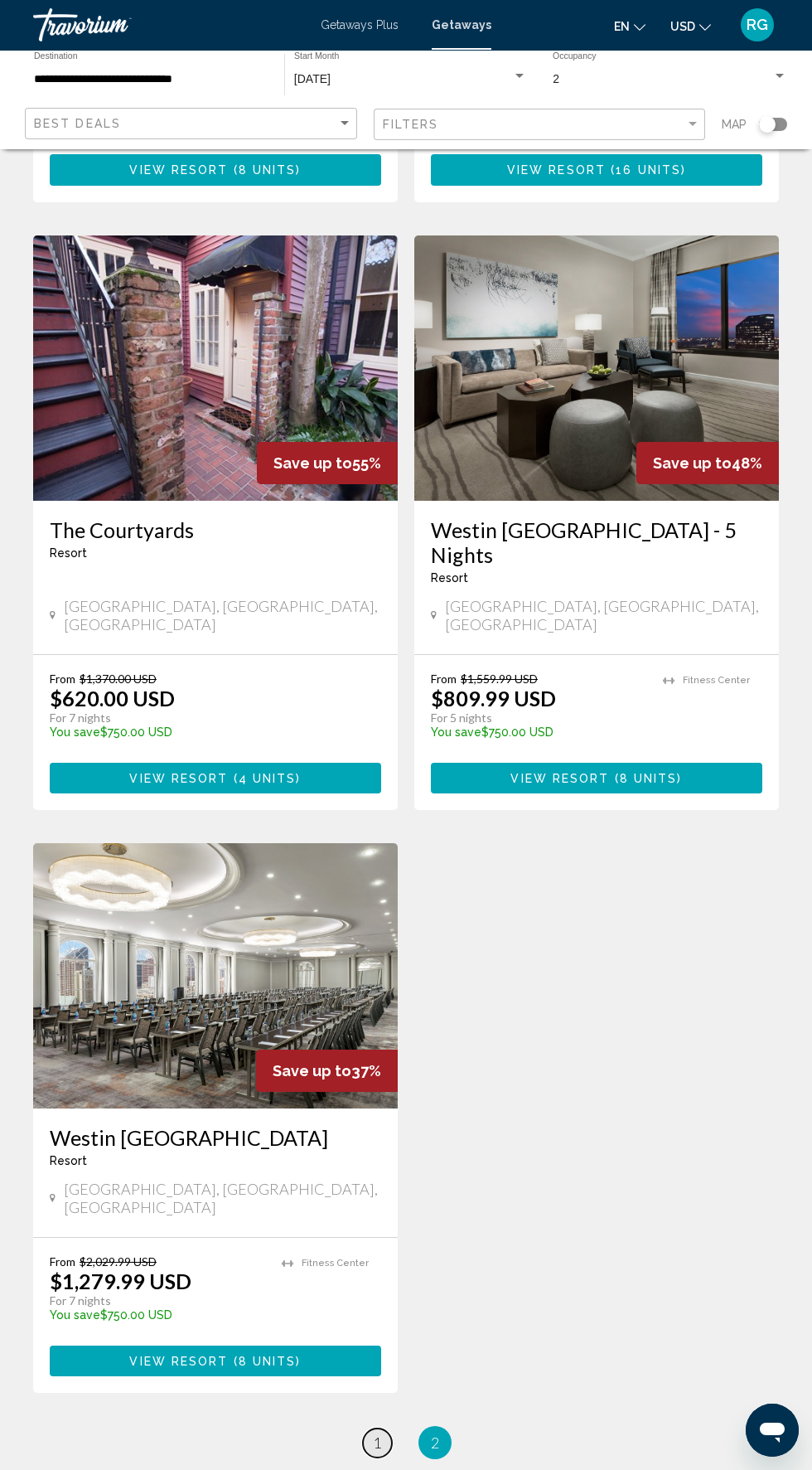
click at [385, 1428] on link "page 1" at bounding box center [377, 1442] width 29 height 29
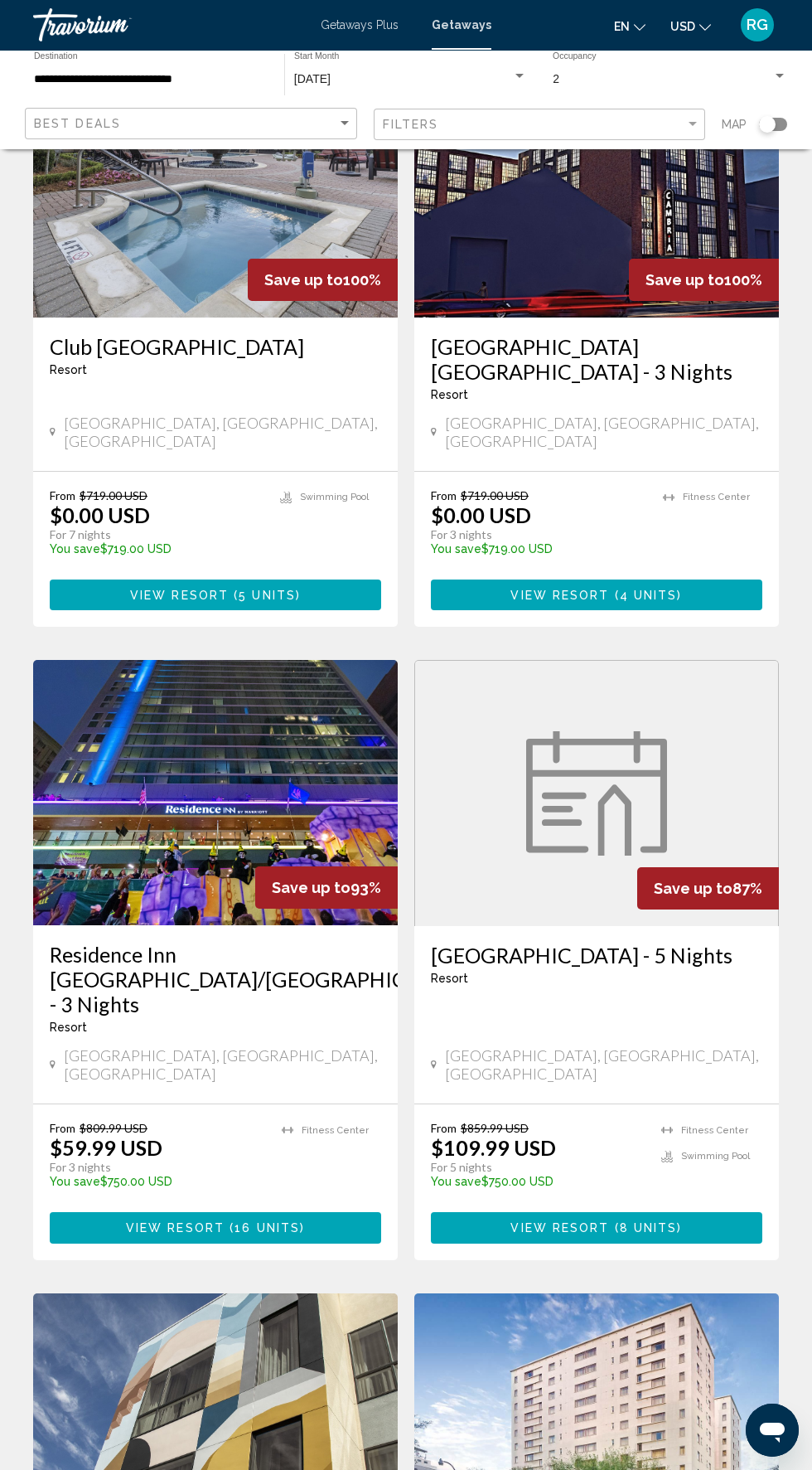
scroll to position [175, 0]
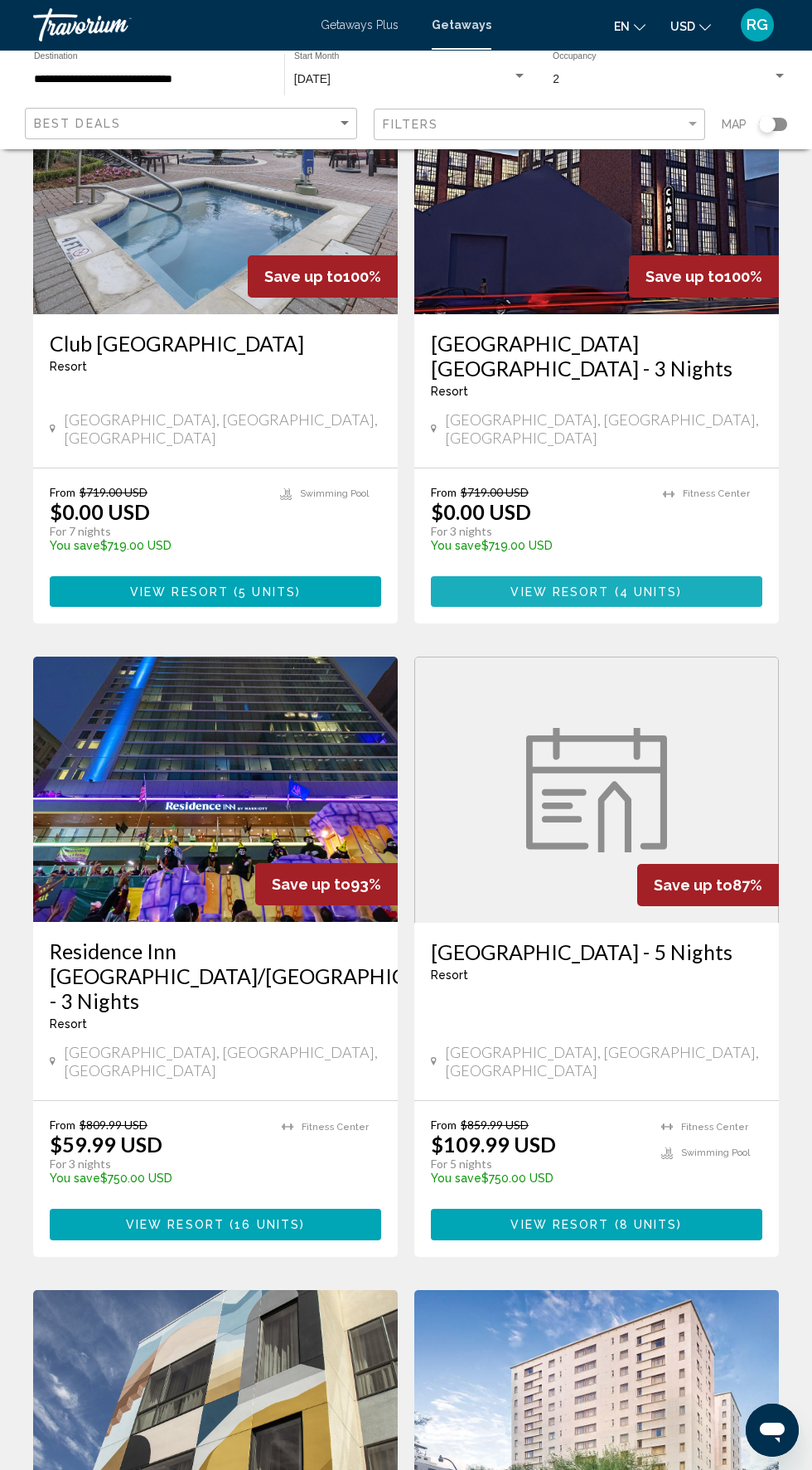
click at [619, 604] on button "View Resort ( 4 units )" at bounding box center [596, 592] width 331 height 31
